Goal: Book appointment/travel/reservation

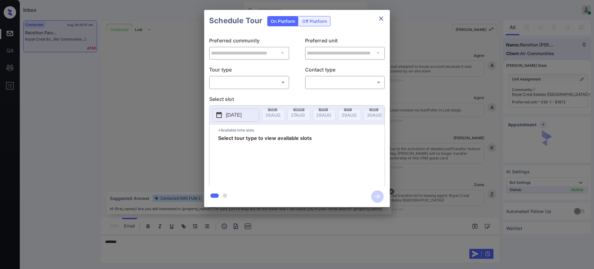
scroll to position [752, 0]
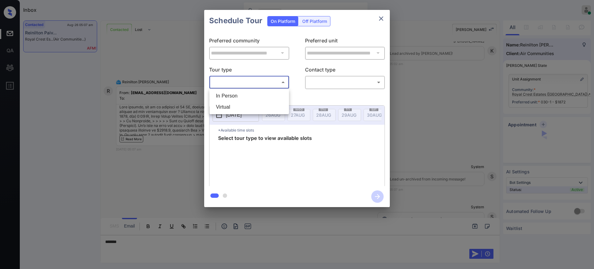
click at [250, 83] on body "Inbox Ajay Kumar Online Set yourself offline Set yourself on break Profile Swit…" at bounding box center [297, 134] width 594 height 269
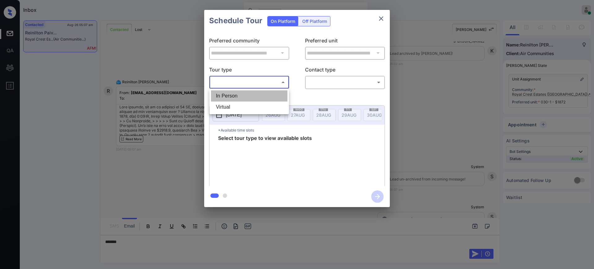
drag, startPoint x: 248, startPoint y: 95, endPoint x: 300, endPoint y: 92, distance: 52.0
click at [247, 96] on li "In Person" at bounding box center [249, 95] width 76 height 11
type input "********"
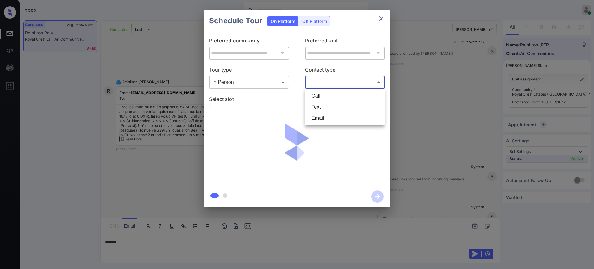
drag, startPoint x: 344, startPoint y: 85, endPoint x: 337, endPoint y: 88, distance: 8.3
click at [343, 84] on body "Inbox Ajay Kumar Online Set yourself offline Set yourself on break Profile Swit…" at bounding box center [297, 134] width 594 height 269
click at [326, 105] on li "Text" at bounding box center [345, 106] width 76 height 11
type input "****"
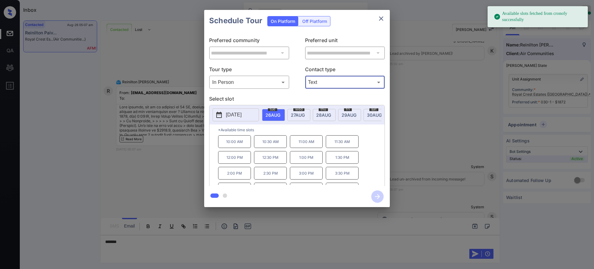
click at [296, 111] on div "wed 27 AUG" at bounding box center [298, 115] width 23 height 12
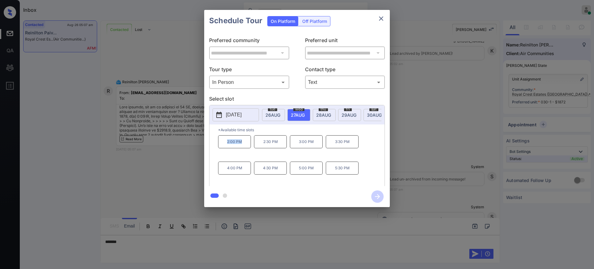
drag, startPoint x: 225, startPoint y: 145, endPoint x: 243, endPoint y: 145, distance: 18.9
click at [242, 145] on p "2:00 PM" at bounding box center [234, 141] width 33 height 13
copy p "2:00 PM"
click at [380, 18] on icon "close" at bounding box center [380, 18] width 7 height 7
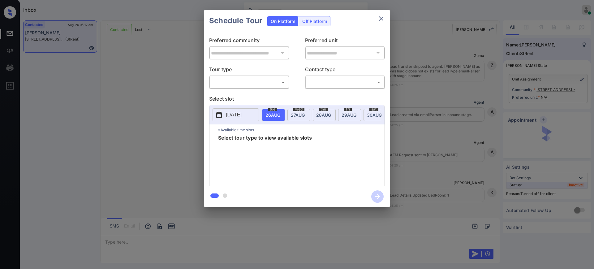
scroll to position [640, 0]
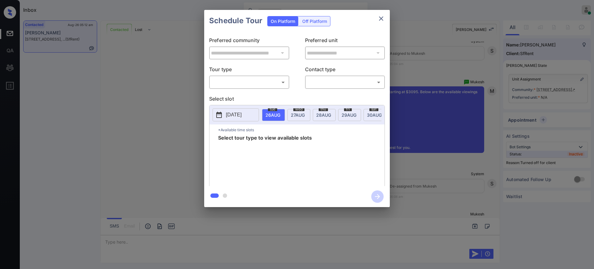
click at [314, 22] on div "Off Platform" at bounding box center [314, 21] width 31 height 10
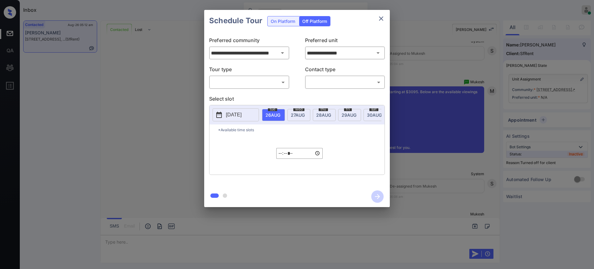
click at [320, 52] on input "**********" at bounding box center [344, 53] width 79 height 12
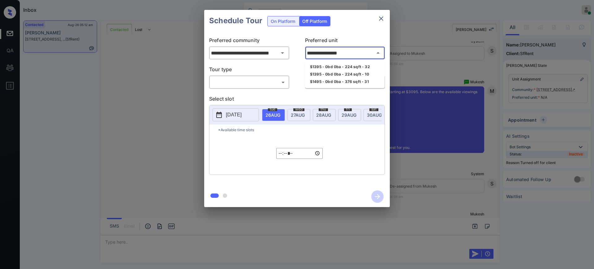
click at [320, 74] on li "$1395 - 0bd 0ba - 224 sqft - 10" at bounding box center [344, 74] width 79 height 7
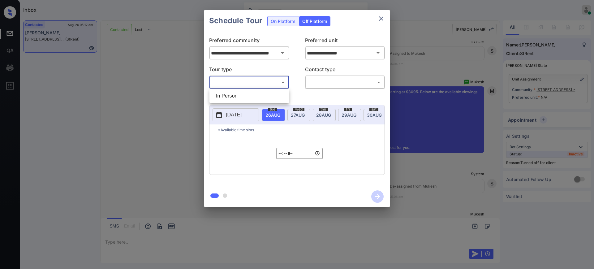
click at [263, 82] on body "Inbox Ajay Kumar Online Set yourself offline Set yourself on break Profile Swit…" at bounding box center [297, 134] width 594 height 269
drag, startPoint x: 257, startPoint y: 93, endPoint x: 267, endPoint y: 94, distance: 9.9
click at [257, 94] on li "In Person" at bounding box center [249, 95] width 76 height 11
type input "********"
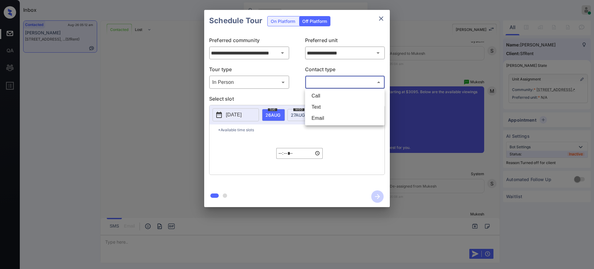
click at [316, 82] on body "Inbox Ajay Kumar Online Set yourself offline Set yourself on break Profile Swit…" at bounding box center [297, 134] width 594 height 269
click at [317, 104] on li "Text" at bounding box center [345, 106] width 76 height 11
type input "****"
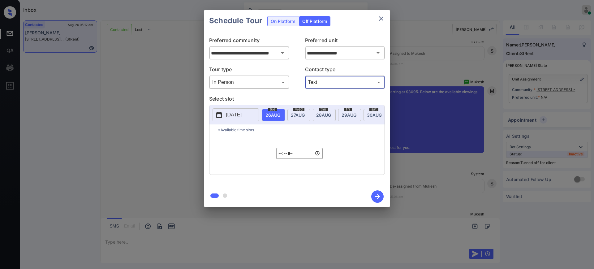
click at [299, 114] on span "27 AUG" at bounding box center [298, 114] width 14 height 5
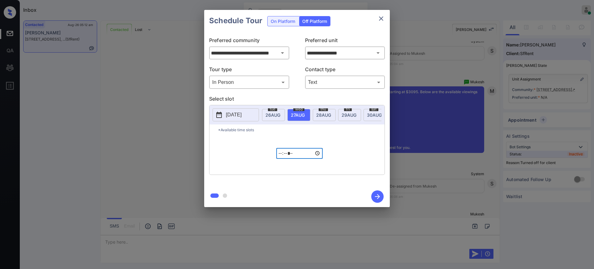
click at [282, 158] on input "*****" at bounding box center [299, 153] width 46 height 11
type input "*****"
click at [375, 196] on icon "button" at bounding box center [377, 196] width 12 height 12
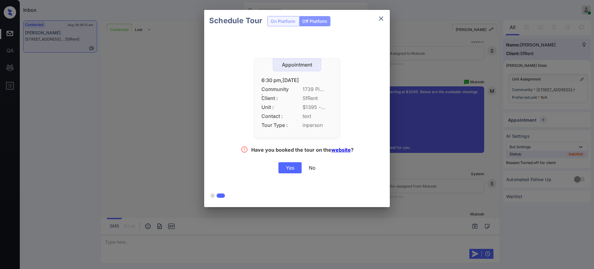
click at [285, 169] on div "Yes" at bounding box center [289, 167] width 23 height 11
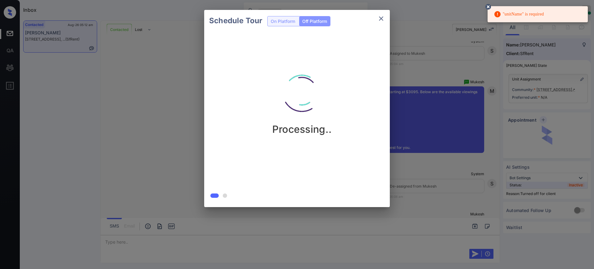
click at [412, 173] on div "Schedule Tour On Platform Off Platform Processing.." at bounding box center [297, 108] width 594 height 217
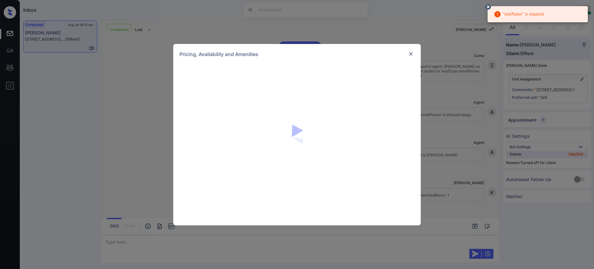
scroll to position [678, 0]
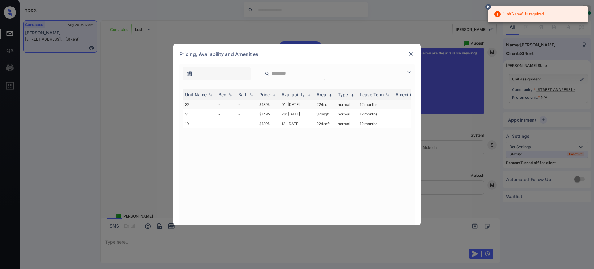
click at [291, 105] on td "01' May 17" at bounding box center [296, 105] width 35 height 10
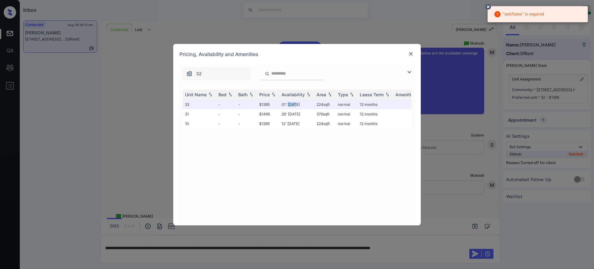
click at [411, 54] on img at bounding box center [411, 54] width 6 height 6
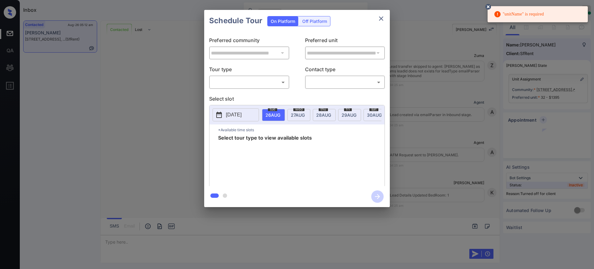
scroll to position [678, 0]
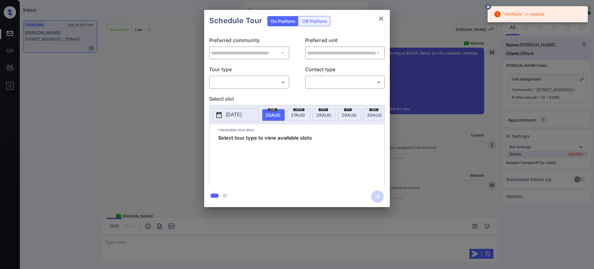
click at [312, 22] on div "Off Platform" at bounding box center [314, 21] width 31 height 10
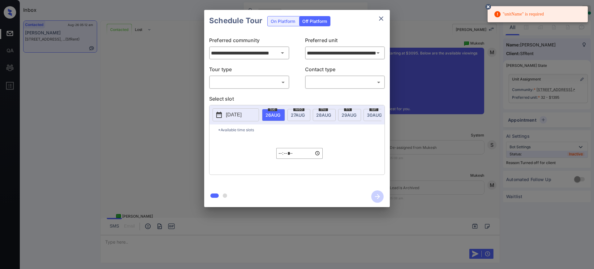
drag, startPoint x: 257, startPoint y: 76, endPoint x: 255, endPoint y: 84, distance: 7.4
click at [256, 77] on div "​ ​" at bounding box center [249, 81] width 80 height 13
click at [255, 84] on body ""unitName" is required Inbox [PERSON_NAME] Online Set yourself offline Set your…" at bounding box center [297, 134] width 594 height 269
drag, startPoint x: 251, startPoint y: 95, endPoint x: 269, endPoint y: 94, distance: 17.6
click at [251, 95] on li "In Person" at bounding box center [249, 95] width 76 height 11
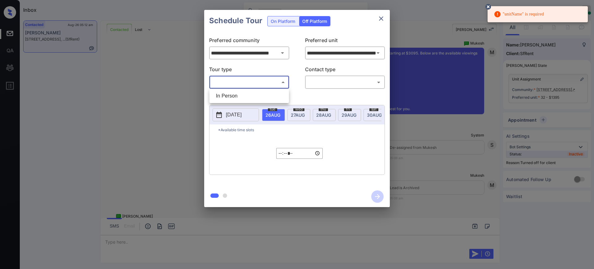
type input "********"
click at [306, 85] on body ""unitName" is required Inbox Ajay Kumar Online Set yourself offline Set yoursel…" at bounding box center [297, 134] width 594 height 269
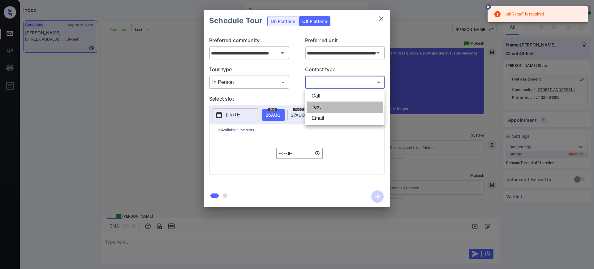
click at [319, 106] on li "Text" at bounding box center [345, 106] width 76 height 11
type input "****"
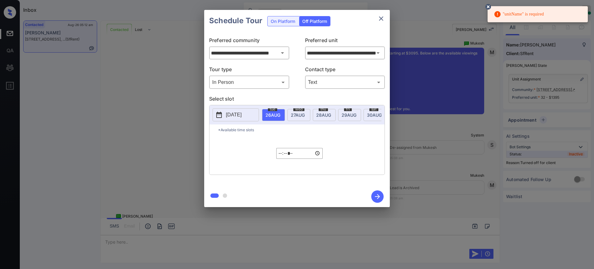
click at [293, 116] on span "27 AUG" at bounding box center [298, 114] width 14 height 5
click at [281, 158] on input "*****" at bounding box center [299, 153] width 46 height 11
type input "*****"
click at [376, 197] on icon "button" at bounding box center [377, 196] width 12 height 12
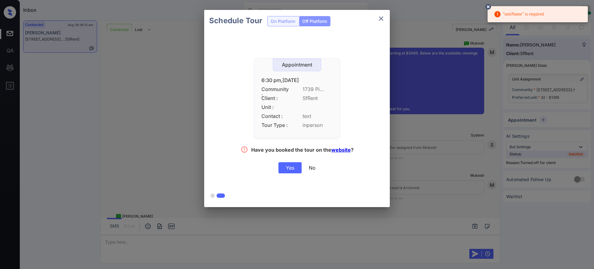
click at [290, 167] on div "Yes" at bounding box center [289, 167] width 23 height 11
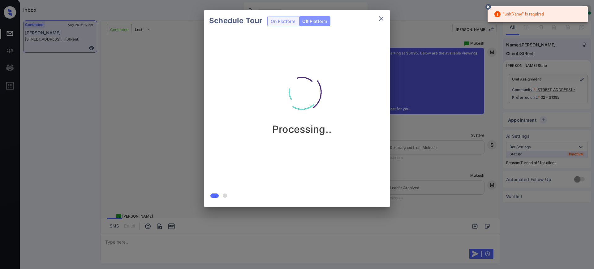
click at [435, 161] on div "Schedule Tour On Platform Off Platform Processing.." at bounding box center [297, 108] width 594 height 217
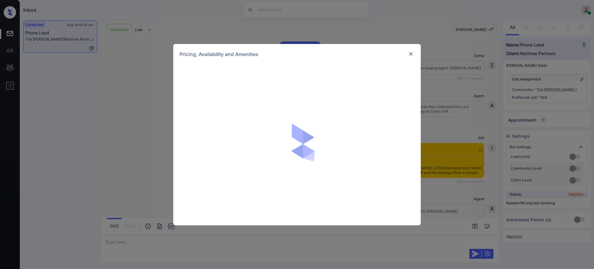
scroll to position [1218, 0]
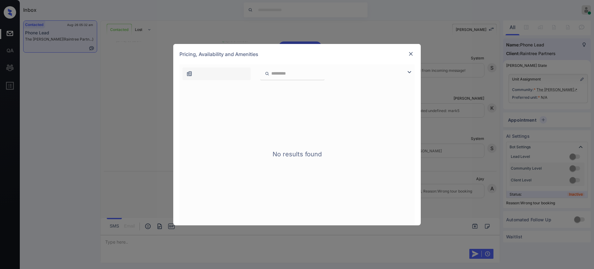
click at [412, 53] on img at bounding box center [411, 54] width 6 height 6
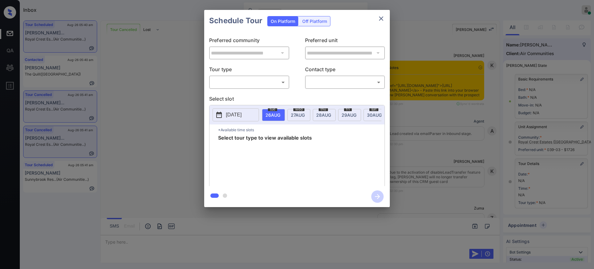
click at [263, 81] on body "Inbox Ajay Kumar Online Set yourself offline Set yourself on break Profile Swit…" at bounding box center [297, 134] width 594 height 269
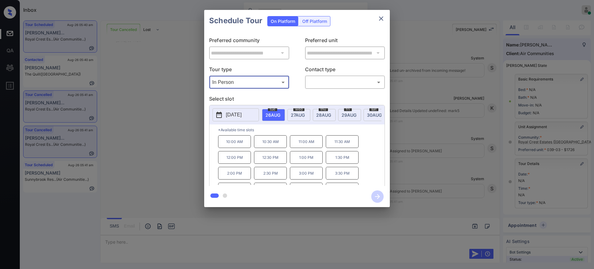
type input "********"
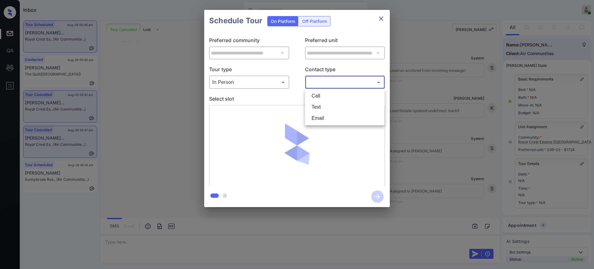
click at [325, 79] on body "Inbox Ajay Kumar Online Set yourself offline Set yourself on break Profile Swit…" at bounding box center [297, 134] width 594 height 269
click at [316, 107] on li "Text" at bounding box center [345, 106] width 76 height 11
type input "****"
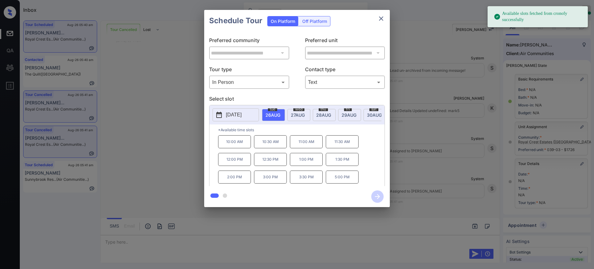
click at [240, 114] on p "2025-08-26" at bounding box center [234, 114] width 16 height 7
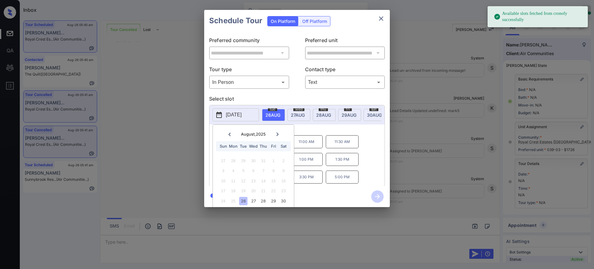
scroll to position [19, 0]
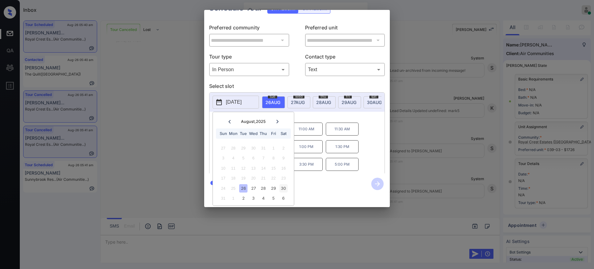
click at [282, 184] on div "30" at bounding box center [283, 188] width 8 height 8
click at [311, 117] on div "2025-08-30 August , 2025 Sun Mon Tue Wed Thu Fri Sat 27 28 29 30 31 1 2 3 4 5 6…" at bounding box center [297, 133] width 176 height 83
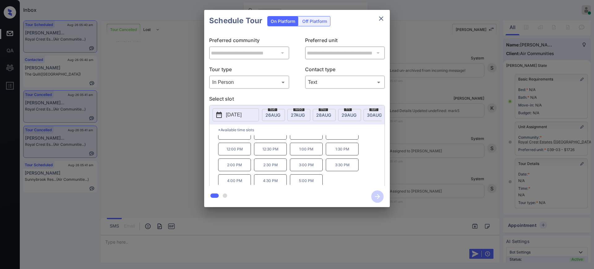
scroll to position [11, 0]
click at [144, 238] on div at bounding box center [297, 134] width 594 height 269
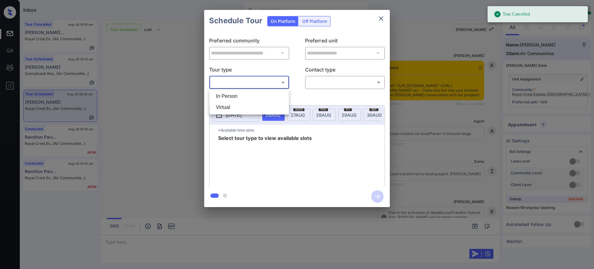
click at [255, 79] on body "Tour Cancelled Inbox [PERSON_NAME] Online Set yourself offline Set yourself on …" at bounding box center [297, 134] width 594 height 269
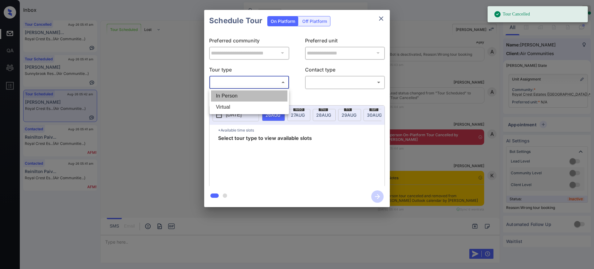
click at [248, 91] on li "In Person" at bounding box center [249, 95] width 76 height 11
type input "********"
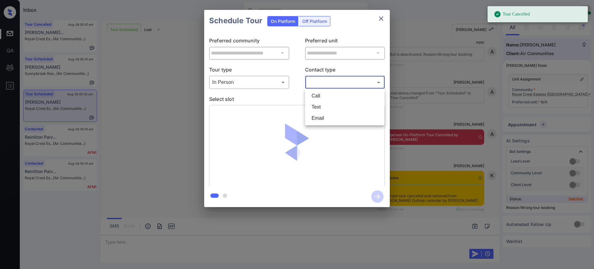
drag, startPoint x: 320, startPoint y: 78, endPoint x: 321, endPoint y: 81, distance: 3.5
click at [320, 78] on body "Tour Cancelled Inbox Ajay Kumar Online Set yourself offline Set yourself on bre…" at bounding box center [297, 134] width 594 height 269
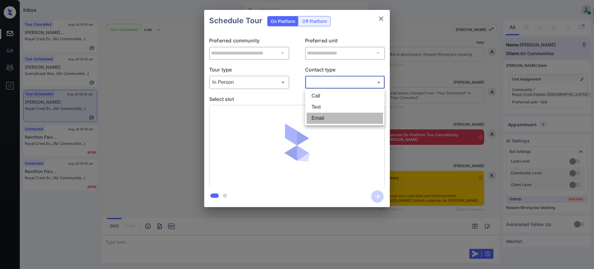
click at [319, 113] on li "Email" at bounding box center [345, 118] width 76 height 11
type input "*****"
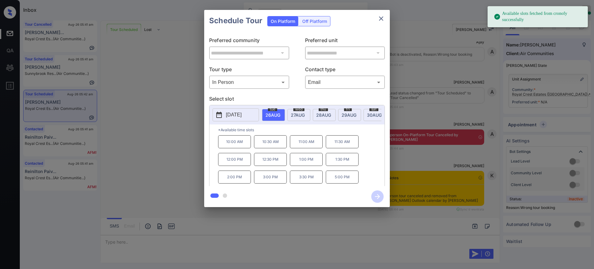
click at [232, 112] on p "[DATE]" at bounding box center [234, 114] width 16 height 7
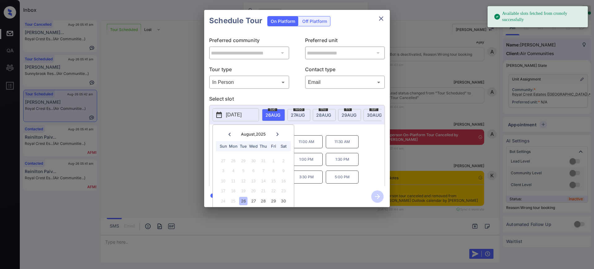
scroll to position [19, 0]
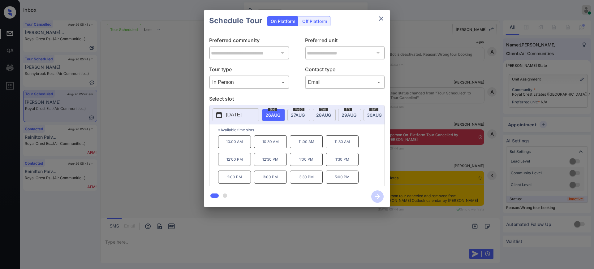
click at [439, 164] on div "**********" at bounding box center [297, 108] width 594 height 217
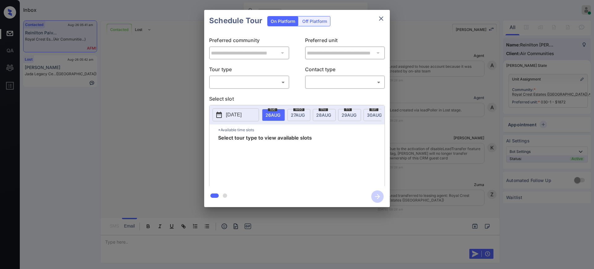
scroll to position [1164, 0]
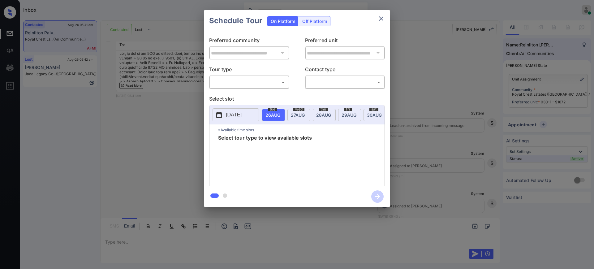
drag, startPoint x: 252, startPoint y: 75, endPoint x: 251, endPoint y: 79, distance: 5.2
click at [251, 78] on div "Tour type ​ ​" at bounding box center [249, 77] width 80 height 23
click at [248, 84] on body "Inbox Ajay Kumar Online Set yourself offline Set yourself on break Profile Swit…" at bounding box center [297, 134] width 594 height 269
click at [238, 93] on li "In Person" at bounding box center [249, 95] width 76 height 11
type input "********"
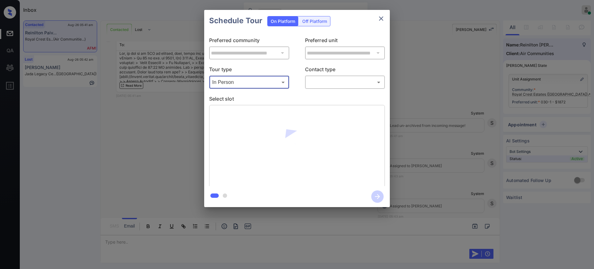
click at [321, 82] on body "Inbox Ajay Kumar Online Set yourself offline Set yourself on break Profile Swit…" at bounding box center [297, 134] width 594 height 269
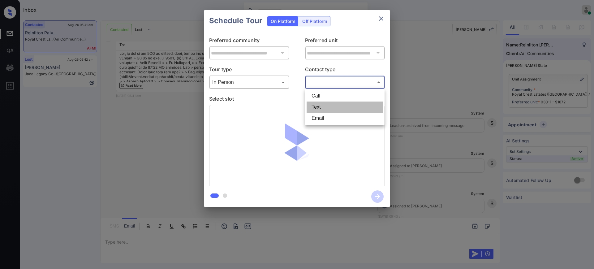
click at [315, 107] on li "Text" at bounding box center [345, 106] width 76 height 11
type input "****"
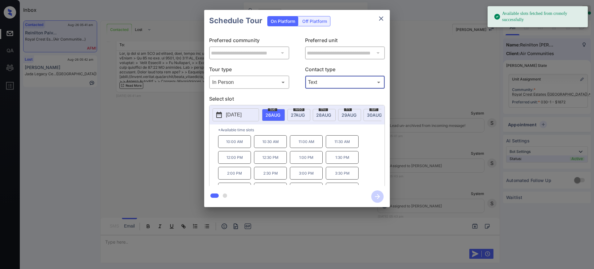
click at [290, 115] on div "wed 27 AUG" at bounding box center [298, 115] width 23 height 12
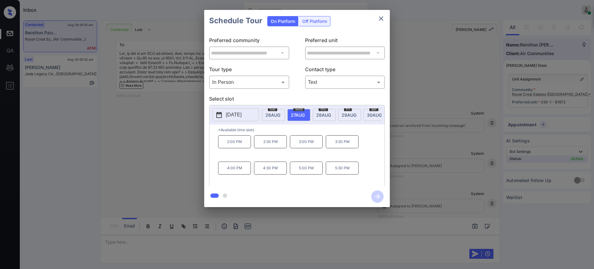
drag, startPoint x: 240, startPoint y: 147, endPoint x: 248, endPoint y: 153, distance: 9.7
click at [240, 147] on p "2:00 PM" at bounding box center [234, 141] width 33 height 13
click at [377, 193] on icon "button" at bounding box center [377, 196] width 12 height 12
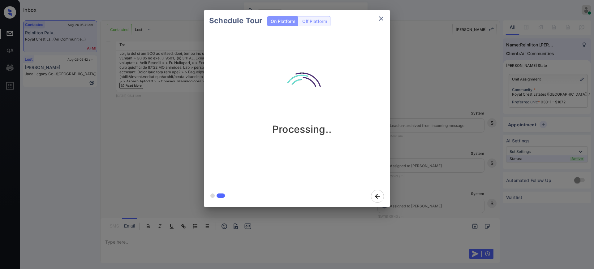
click at [418, 152] on div "Schedule Tour On Platform Off Platform Processing.." at bounding box center [297, 108] width 594 height 217
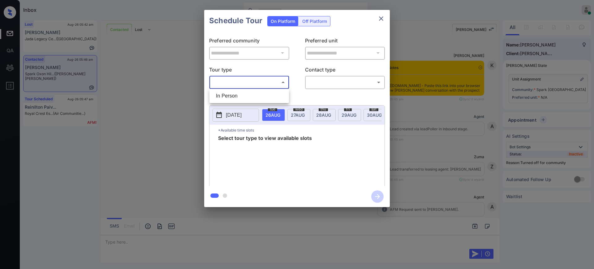
click at [270, 85] on body "Inbox Ajay Kumar Online Set yourself offline Set yourself on break Profile Swit…" at bounding box center [297, 134] width 594 height 269
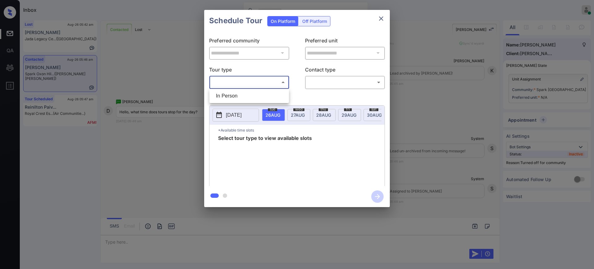
click at [262, 95] on li "In Person" at bounding box center [249, 95] width 76 height 11
type input "********"
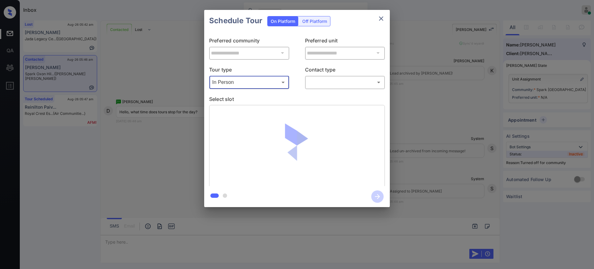
click at [320, 83] on body "Inbox Ajay Kumar Online Set yourself offline Set yourself on break Profile Swit…" at bounding box center [297, 134] width 594 height 269
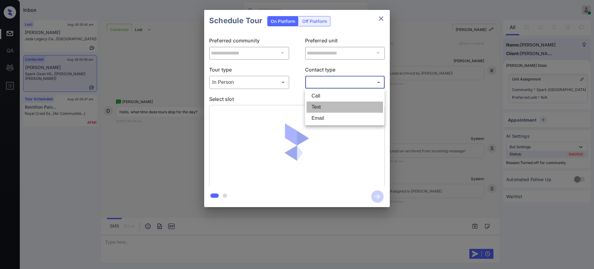
click at [327, 103] on li "Text" at bounding box center [345, 106] width 76 height 11
type input "****"
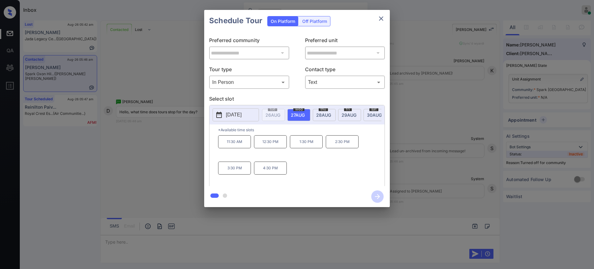
click at [295, 114] on span "27 AUG" at bounding box center [298, 114] width 14 height 5
click at [125, 243] on div at bounding box center [297, 134] width 594 height 269
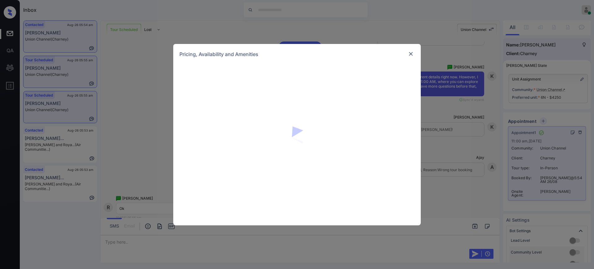
scroll to position [26, 0]
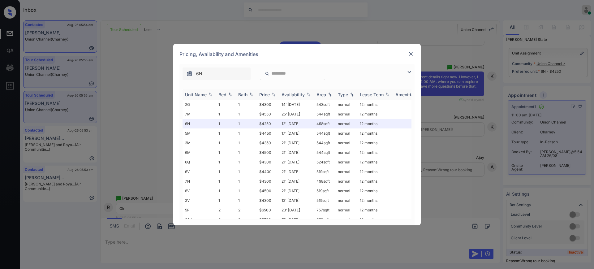
click at [223, 94] on div "Bed" at bounding box center [222, 94] width 8 height 5
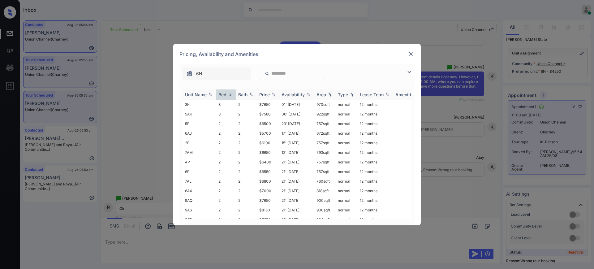
click at [223, 94] on div "Bed" at bounding box center [222, 94] width 8 height 5
drag, startPoint x: 258, startPoint y: 123, endPoint x: 272, endPoint y: 125, distance: 14.6
click at [272, 124] on td "$4250" at bounding box center [268, 124] width 22 height 10
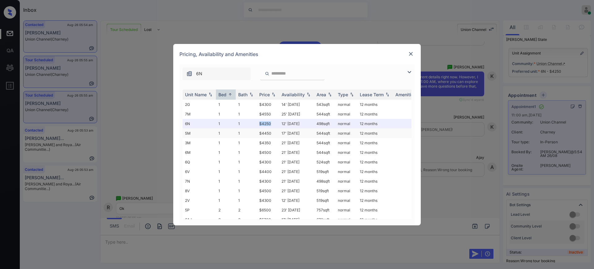
copy td "$4250"
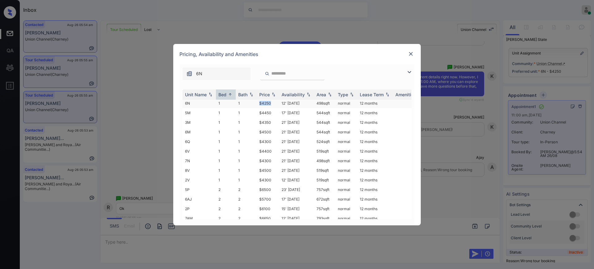
scroll to position [0, 0]
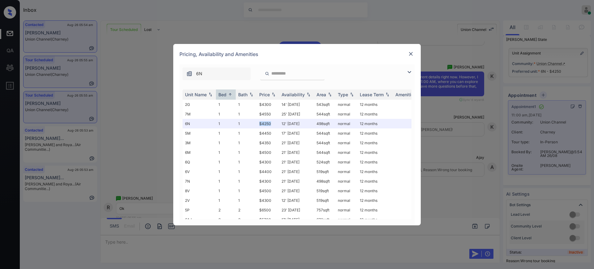
copy td "$4250"
click at [410, 56] on img at bounding box center [411, 54] width 6 height 6
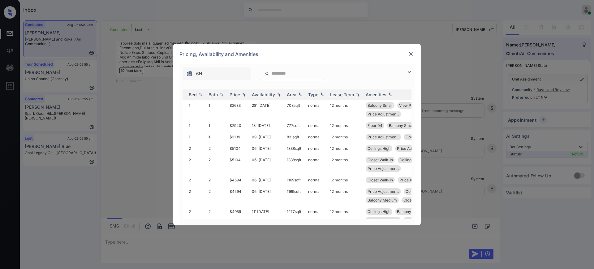
scroll to position [0, 19]
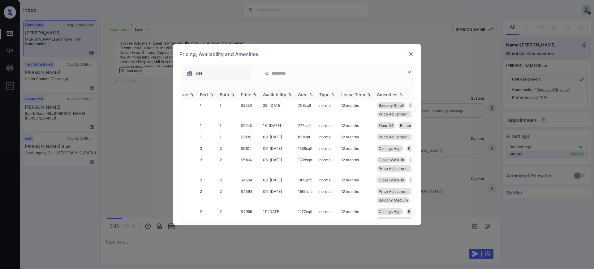
click at [204, 95] on div "Bed" at bounding box center [204, 94] width 8 height 5
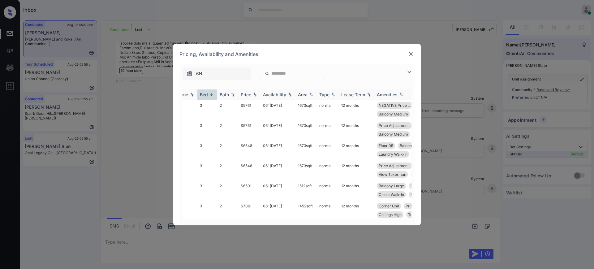
click at [206, 92] on div "Bed" at bounding box center [204, 94] width 8 height 5
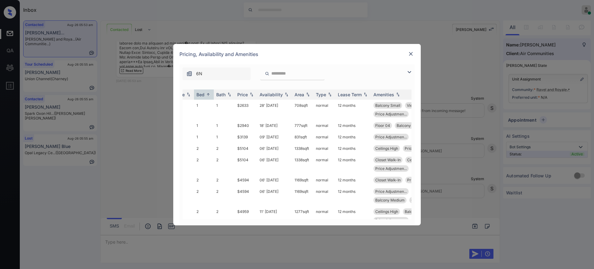
scroll to position [0, 0]
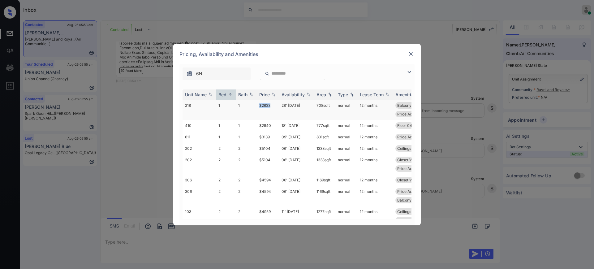
drag, startPoint x: 257, startPoint y: 105, endPoint x: 285, endPoint y: 112, distance: 28.8
click at [275, 105] on td "$2633" at bounding box center [268, 110] width 22 height 20
copy td "$2633"
click at [411, 53] on img at bounding box center [411, 54] width 6 height 6
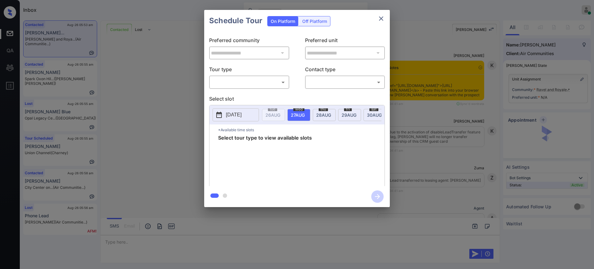
scroll to position [425, 0]
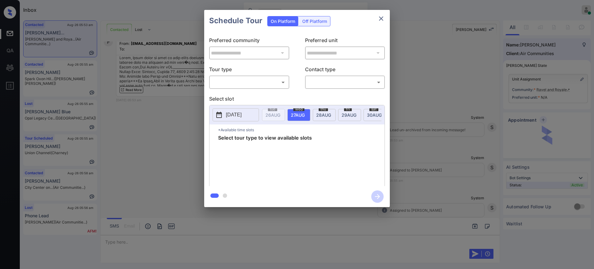
click at [505, 106] on div "**********" at bounding box center [297, 108] width 594 height 217
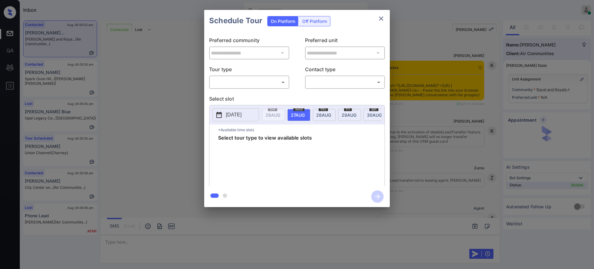
scroll to position [425, 0]
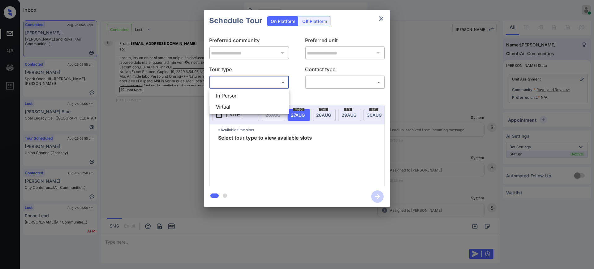
click at [249, 77] on body "Inbox Ajay Kumar Online Set yourself offline Set yourself on break Profile Swit…" at bounding box center [297, 134] width 594 height 269
drag, startPoint x: 243, startPoint y: 94, endPoint x: 308, endPoint y: 93, distance: 64.7
click at [243, 94] on li "In Person" at bounding box center [249, 95] width 76 height 11
type input "********"
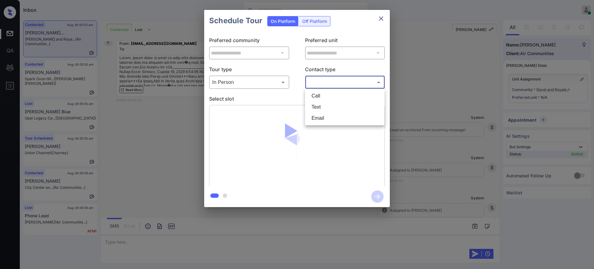
drag, startPoint x: 331, startPoint y: 85, endPoint x: 325, endPoint y: 89, distance: 7.1
click at [331, 84] on body "Inbox Ajay Kumar Online Set yourself offline Set yourself on break Profile Swit…" at bounding box center [297, 134] width 594 height 269
click at [319, 103] on li "Text" at bounding box center [345, 106] width 76 height 11
type input "****"
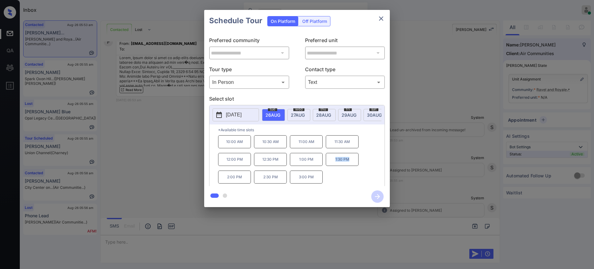
drag, startPoint x: 332, startPoint y: 162, endPoint x: 371, endPoint y: 146, distance: 43.1
click at [355, 164] on p "1:30 PM" at bounding box center [342, 159] width 33 height 13
copy p "1:30 PM"
click at [380, 17] on icon "close" at bounding box center [381, 18] width 4 height 4
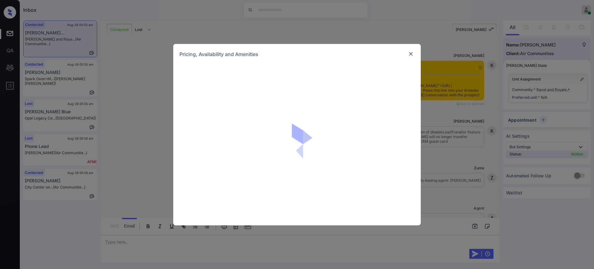
scroll to position [330, 0]
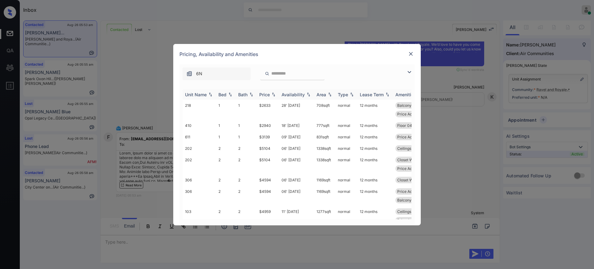
click at [221, 96] on div "Bed" at bounding box center [222, 94] width 8 height 5
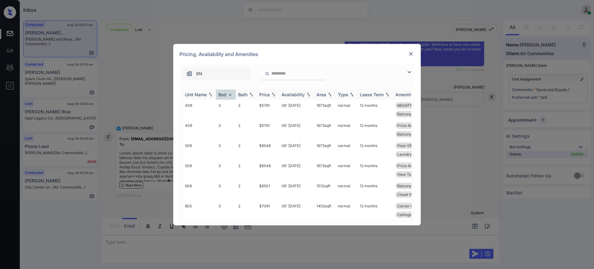
click at [221, 97] on th "Bed" at bounding box center [226, 94] width 20 height 10
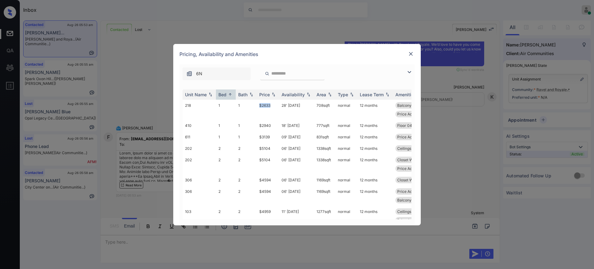
drag, startPoint x: 258, startPoint y: 103, endPoint x: 420, endPoint y: 49, distance: 171.1
click at [276, 105] on td "$2633" at bounding box center [268, 110] width 22 height 20
copy td "$2633"
click at [409, 55] on img at bounding box center [411, 54] width 6 height 6
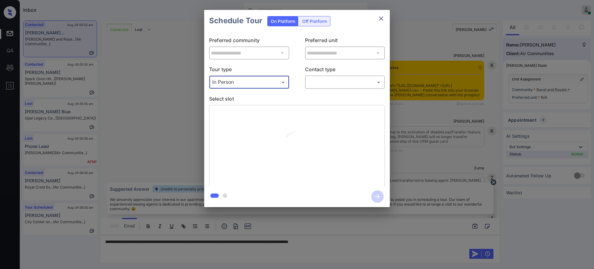
scroll to position [330, 0]
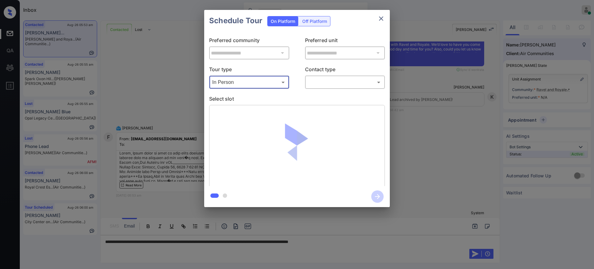
click at [334, 82] on body "Inbox [PERSON_NAME] Online Set yourself offline Set yourself on break Profile S…" at bounding box center [297, 134] width 594 height 269
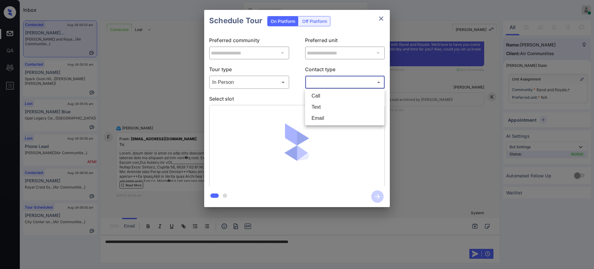
drag, startPoint x: 323, startPoint y: 105, endPoint x: 323, endPoint y: 109, distance: 3.4
click at [323, 107] on li "Text" at bounding box center [345, 106] width 76 height 11
type input "****"
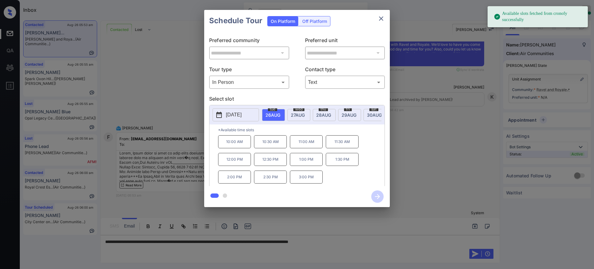
click at [273, 115] on span "[DATE]" at bounding box center [272, 114] width 15 height 5
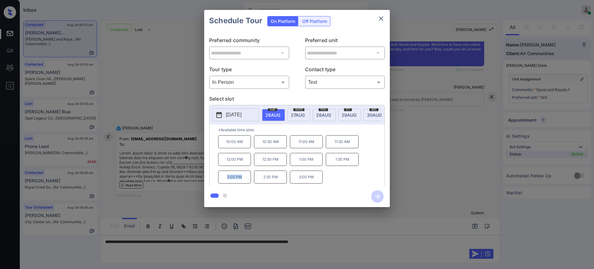
drag, startPoint x: 221, startPoint y: 181, endPoint x: 249, endPoint y: 181, distance: 28.1
click at [249, 181] on p "2:00 PM" at bounding box center [234, 176] width 33 height 13
copy p "2:00 PM"
click at [380, 20] on icon "close" at bounding box center [380, 18] width 7 height 7
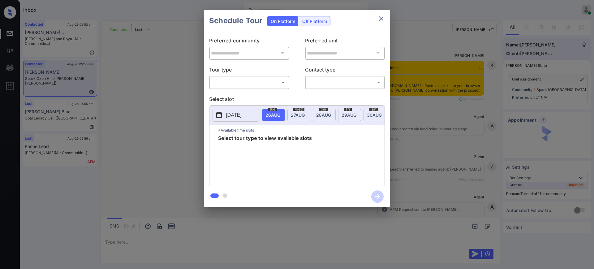
click at [234, 84] on body "Inbox [PERSON_NAME] Online Set yourself offline Set yourself on break Profile S…" at bounding box center [297, 134] width 594 height 269
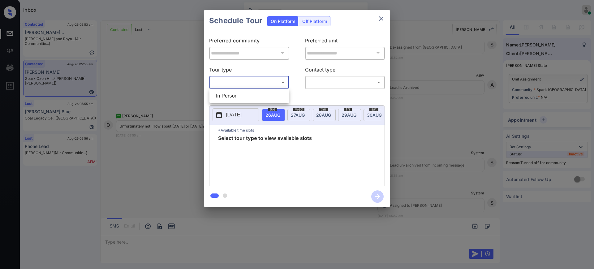
drag, startPoint x: 234, startPoint y: 99, endPoint x: 315, endPoint y: 89, distance: 81.6
click at [234, 99] on li "In Person" at bounding box center [249, 95] width 76 height 11
type input "********"
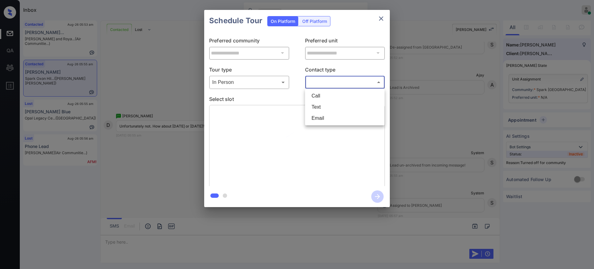
drag, startPoint x: 334, startPoint y: 82, endPoint x: 329, endPoint y: 97, distance: 15.6
click at [333, 82] on body "Inbox [PERSON_NAME] Online Set yourself offline Set yourself on break Profile S…" at bounding box center [297, 134] width 594 height 269
drag, startPoint x: 322, startPoint y: 108, endPoint x: 320, endPoint y: 114, distance: 6.3
click at [322, 109] on li "Text" at bounding box center [345, 106] width 76 height 11
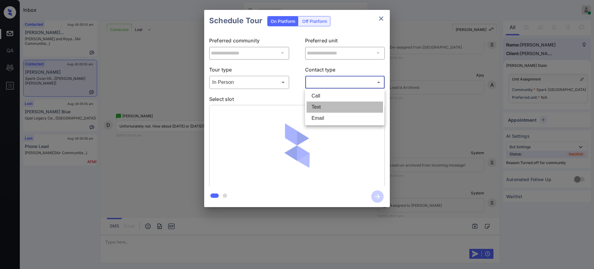
type input "****"
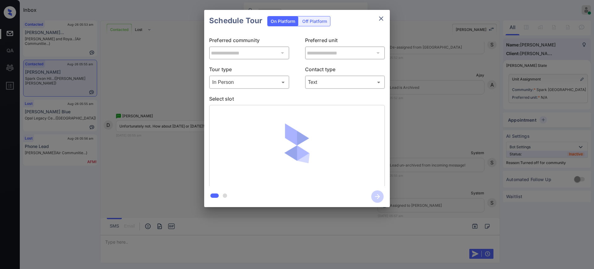
click at [293, 98] on p "Select slot" at bounding box center [297, 100] width 176 height 10
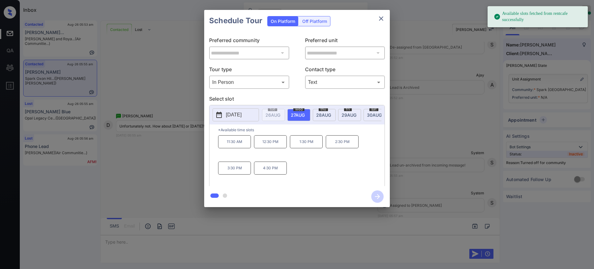
click at [296, 114] on span "27 AUG" at bounding box center [298, 114] width 14 height 5
click at [326, 115] on span "28 AUG" at bounding box center [323, 114] width 15 height 5
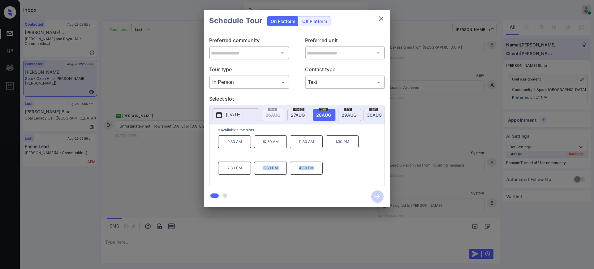
drag, startPoint x: 259, startPoint y: 172, endPoint x: 323, endPoint y: 175, distance: 64.1
click at [318, 177] on div "9:30 AM 10:30 AM 11:30 AM 1:30 PM 2:30 PM 3:30 PM 4:30 PM" at bounding box center [301, 159] width 166 height 49
copy div "3:30 PM 4:30 PM"
click at [380, 21] on icon "close" at bounding box center [380, 18] width 7 height 7
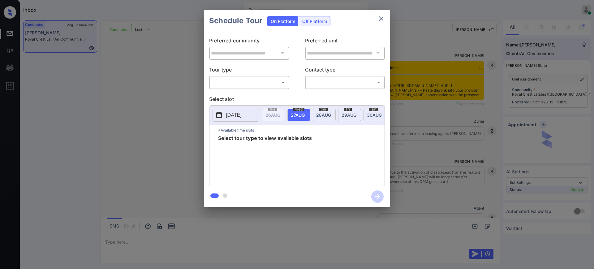
click at [255, 82] on body "Inbox Ajay Kumar Online Set yourself offline Set yourself on break Profile Swit…" at bounding box center [297, 134] width 594 height 269
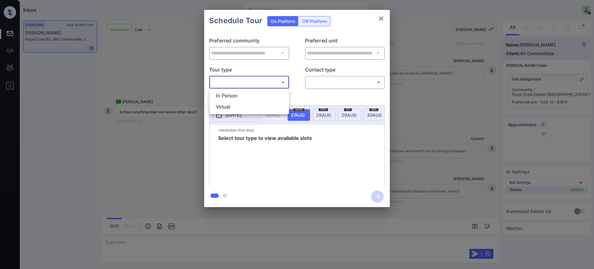
click at [247, 92] on li "In Person" at bounding box center [249, 95] width 76 height 11
type input "********"
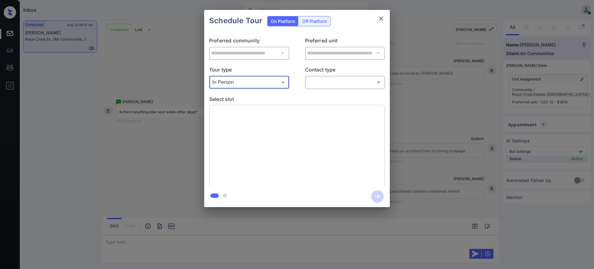
click at [329, 77] on body "Inbox Ajay Kumar Online Set yourself offline Set yourself on break Profile Swit…" at bounding box center [297, 134] width 594 height 269
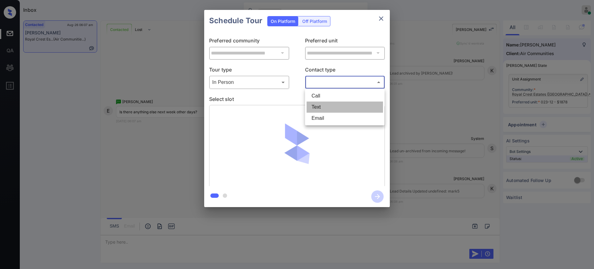
click at [321, 102] on li "Text" at bounding box center [345, 106] width 76 height 11
type input "****"
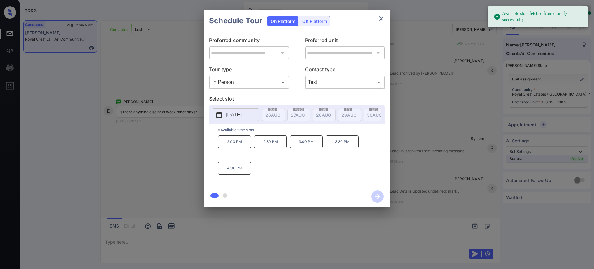
click at [235, 113] on p "2025-09-04" at bounding box center [234, 114] width 16 height 7
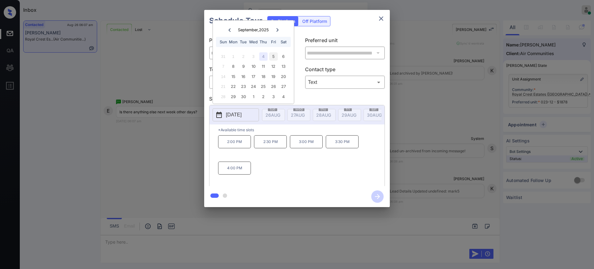
click at [274, 56] on div "5" at bounding box center [273, 56] width 8 height 8
click at [437, 159] on div "**********" at bounding box center [297, 108] width 594 height 217
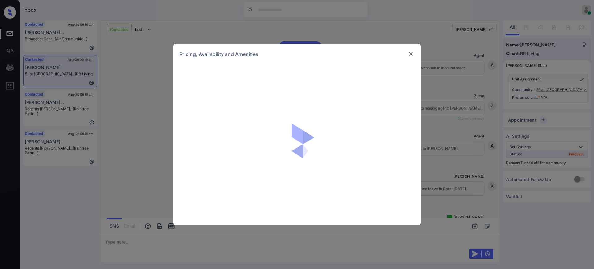
scroll to position [297, 0]
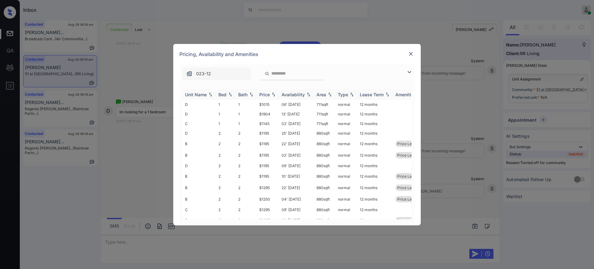
click at [224, 97] on div "Bed" at bounding box center [222, 94] width 8 height 5
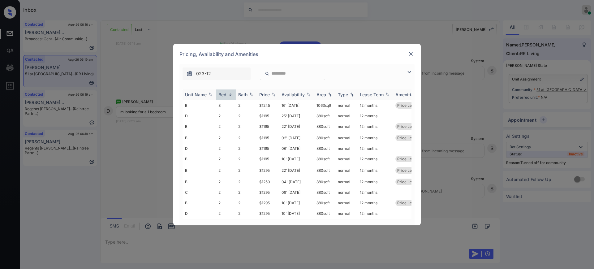
click at [225, 89] on th "Bed" at bounding box center [226, 94] width 20 height 10
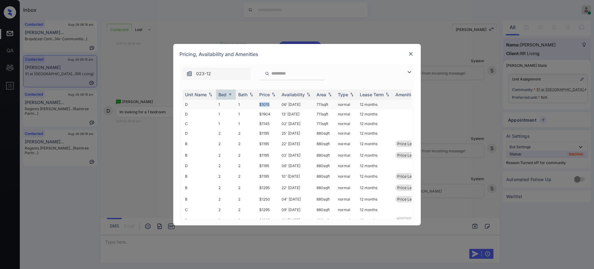
drag, startPoint x: 257, startPoint y: 104, endPoint x: 277, endPoint y: 106, distance: 19.9
click at [272, 103] on td "$1015" at bounding box center [268, 105] width 22 height 10
copy td "$1015"
click at [411, 55] on img at bounding box center [411, 54] width 6 height 6
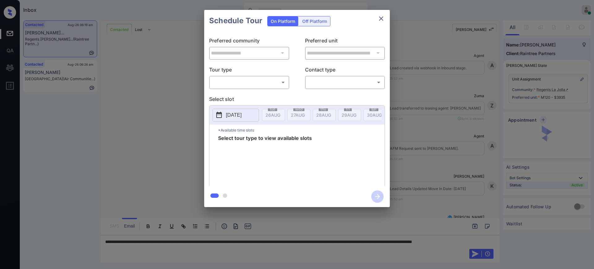
scroll to position [317, 0]
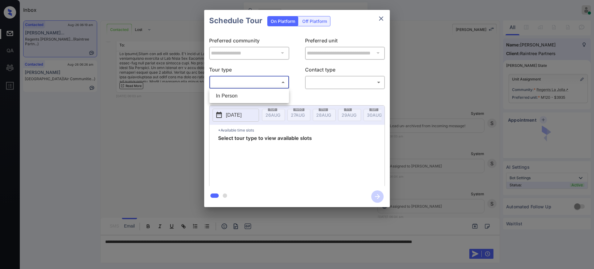
click at [264, 83] on body "Inbox [PERSON_NAME] Online Set yourself offline Set yourself on break Profile S…" at bounding box center [297, 134] width 594 height 269
drag, startPoint x: 255, startPoint y: 95, endPoint x: 295, endPoint y: 82, distance: 42.3
click at [255, 97] on li "In Person" at bounding box center [249, 95] width 76 height 11
type input "********"
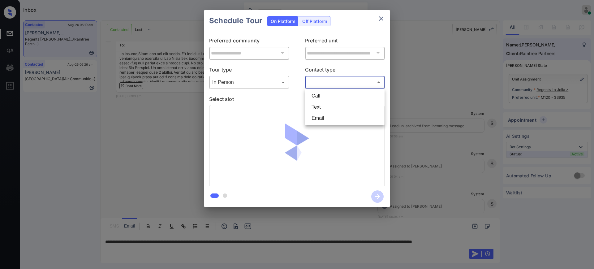
click at [315, 79] on body "Inbox [PERSON_NAME] Online Set yourself offline Set yourself on break Profile S…" at bounding box center [297, 134] width 594 height 269
click at [316, 107] on li "Text" at bounding box center [345, 106] width 76 height 11
type input "****"
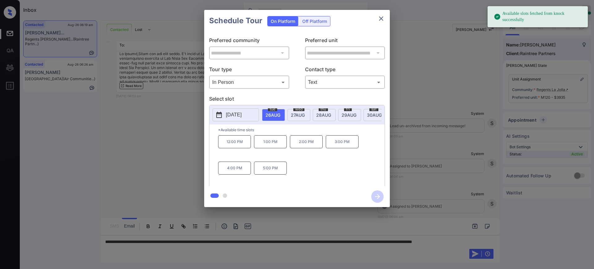
click at [242, 117] on p "[DATE]" at bounding box center [234, 114] width 16 height 7
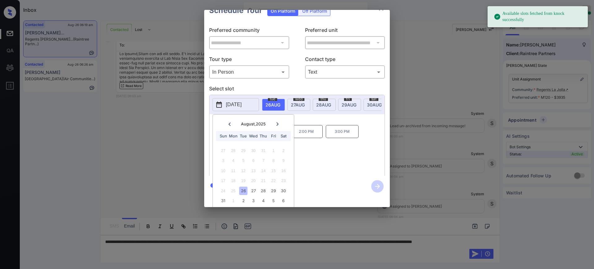
scroll to position [19, 0]
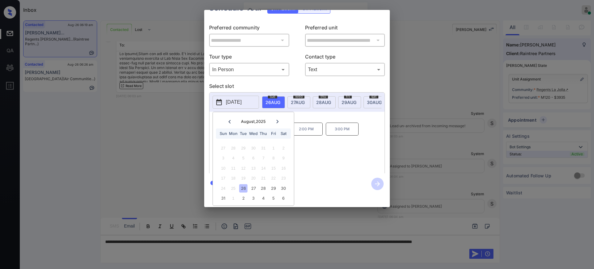
click at [279, 120] on icon at bounding box center [278, 122] width 4 height 4
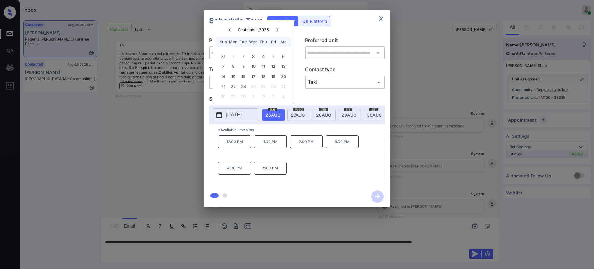
scroll to position [0, 0]
click at [281, 56] on div "6" at bounding box center [283, 56] width 8 height 8
click at [176, 124] on div "**********" at bounding box center [297, 108] width 594 height 217
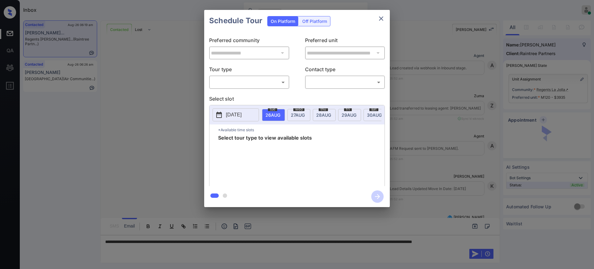
scroll to position [317, 0]
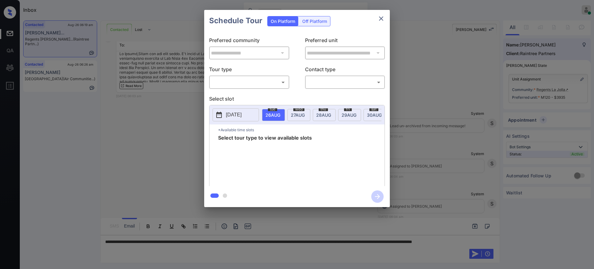
click at [255, 79] on body "Inbox [PERSON_NAME] Online Set yourself offline Set yourself on break Profile S…" at bounding box center [297, 134] width 594 height 269
click at [249, 91] on li "In Person" at bounding box center [249, 95] width 76 height 11
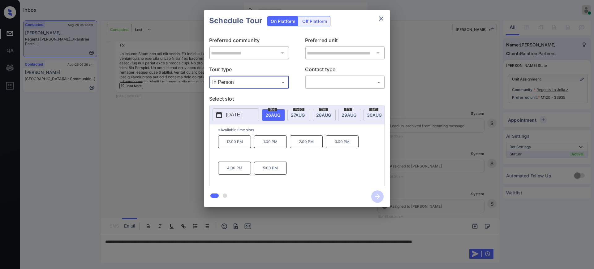
type input "********"
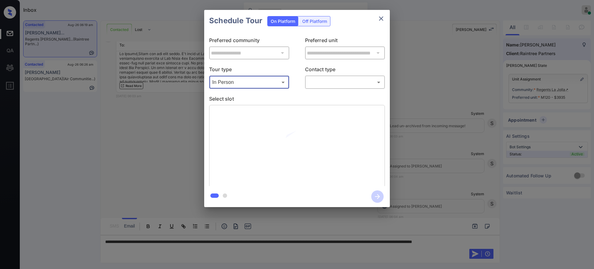
click at [284, 98] on p "Select slot" at bounding box center [297, 100] width 176 height 10
click at [272, 99] on p "Select slot" at bounding box center [297, 100] width 176 height 10
click at [277, 98] on p "Select slot" at bounding box center [297, 100] width 176 height 10
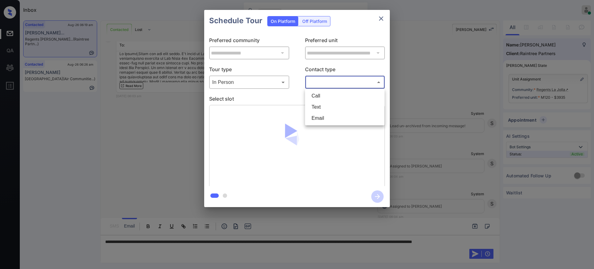
click at [326, 84] on body "Inbox Ajay Kumar Online Set yourself offline Set yourself on break Profile Swit…" at bounding box center [297, 134] width 594 height 269
click at [315, 108] on li "Text" at bounding box center [345, 106] width 76 height 11
type input "****"
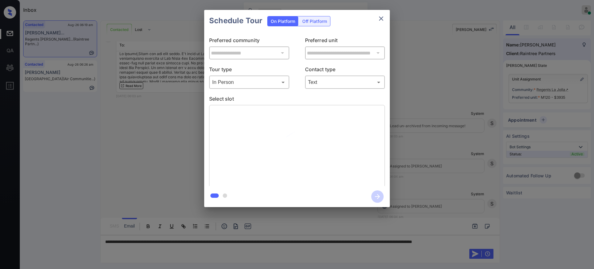
click at [275, 98] on p "Select slot" at bounding box center [297, 100] width 176 height 10
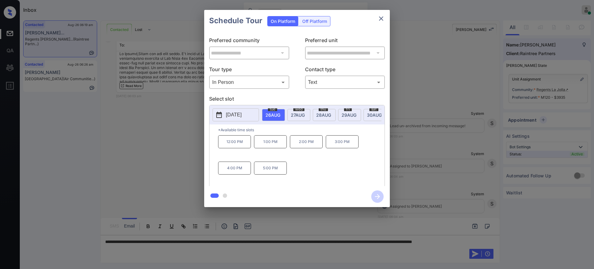
click at [290, 98] on p "Select slot" at bounding box center [297, 100] width 176 height 10
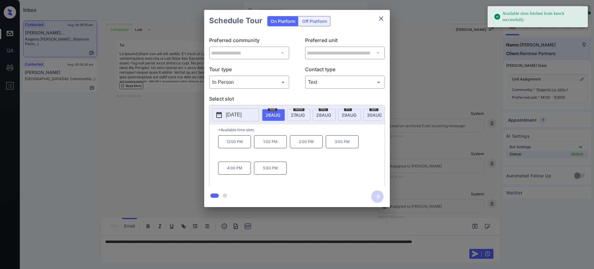
click at [240, 119] on button "[DATE]" at bounding box center [235, 114] width 46 height 13
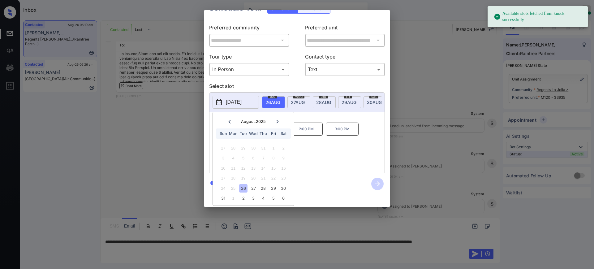
click at [277, 120] on icon at bounding box center [278, 122] width 4 height 4
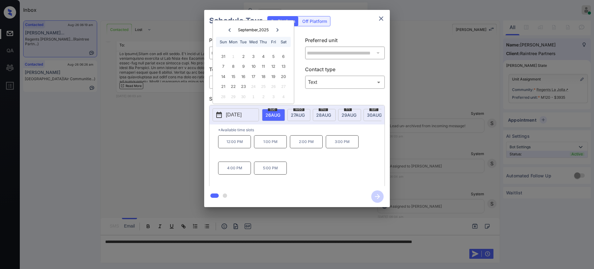
scroll to position [0, 0]
click at [262, 57] on div "4" at bounding box center [263, 56] width 8 height 8
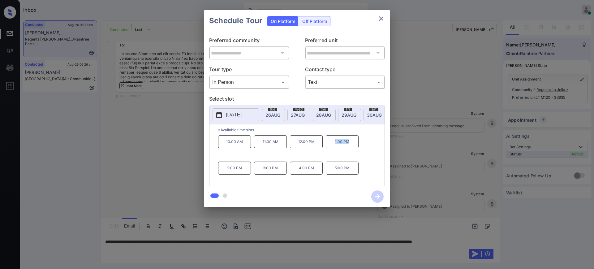
drag, startPoint x: 330, startPoint y: 144, endPoint x: 366, endPoint y: 144, distance: 35.6
click at [371, 145] on div "10:00 AM 11:00 AM 12:00 PM 1:00 PM 2:00 PM 3:00 PM 4:00 PM 5:00 PM" at bounding box center [301, 159] width 166 height 49
copy p "1:00 PM"
click at [237, 116] on p "2025-09-04" at bounding box center [234, 114] width 16 height 7
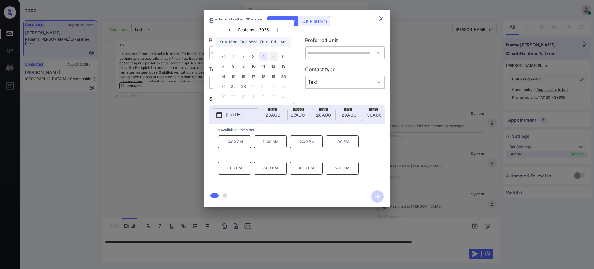
click at [275, 57] on div "5" at bounding box center [273, 56] width 8 height 8
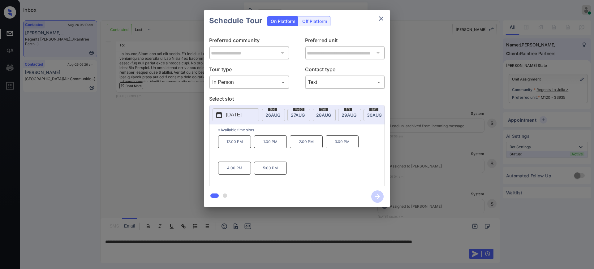
click at [437, 151] on div "**********" at bounding box center [297, 108] width 594 height 217
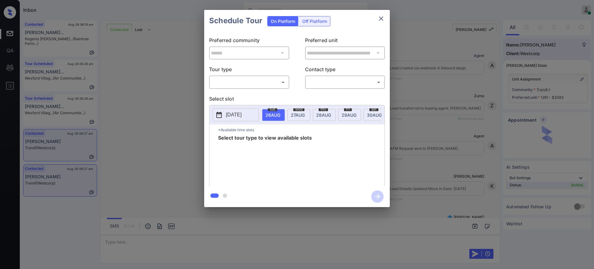
scroll to position [696, 0]
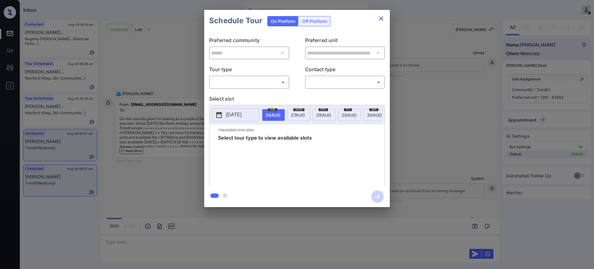
click at [231, 81] on body "Inbox [PERSON_NAME] Online Set yourself offline Set yourself on break Profile S…" at bounding box center [297, 134] width 594 height 269
drag, startPoint x: 226, startPoint y: 96, endPoint x: 264, endPoint y: 92, distance: 38.9
click at [226, 97] on li "In Person" at bounding box center [249, 95] width 76 height 11
type input "********"
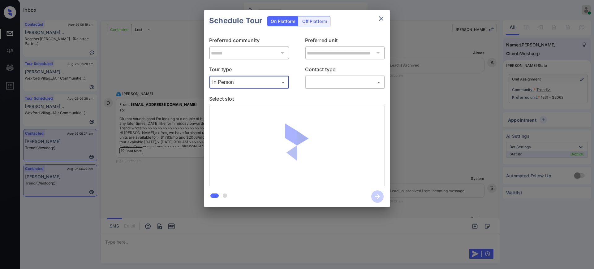
click at [309, 82] on body "Inbox [PERSON_NAME] Online Set yourself offline Set yourself on break Profile S…" at bounding box center [297, 134] width 594 height 269
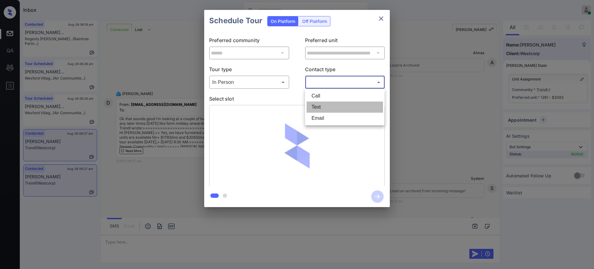
click at [310, 106] on li "Text" at bounding box center [345, 106] width 76 height 11
type input "****"
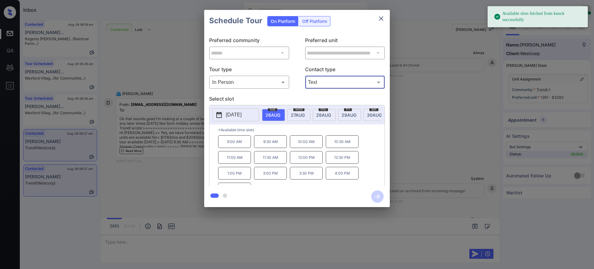
click at [269, 112] on span "[DATE]" at bounding box center [272, 114] width 15 height 5
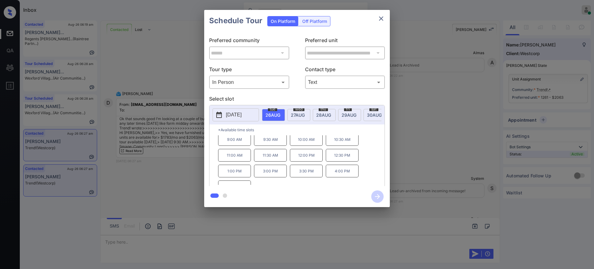
scroll to position [0, 0]
drag, startPoint x: 221, startPoint y: 178, endPoint x: 243, endPoint y: 178, distance: 21.7
click at [243, 178] on p "1:00 PM" at bounding box center [234, 173] width 33 height 13
copy p "1:00 PM"
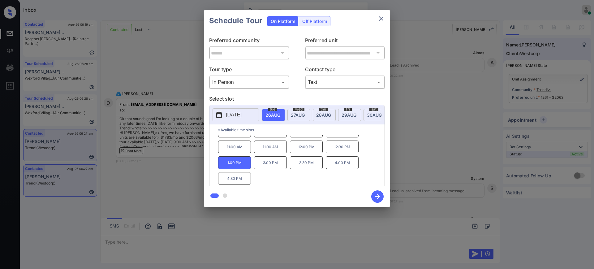
click at [418, 133] on div "**********" at bounding box center [297, 108] width 594 height 217
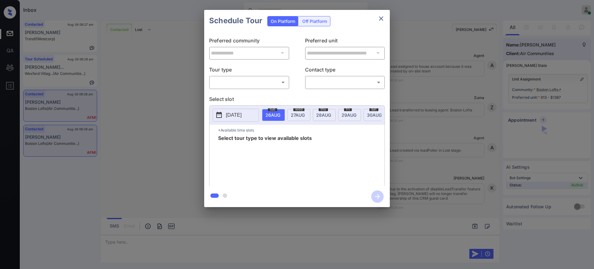
scroll to position [969, 0]
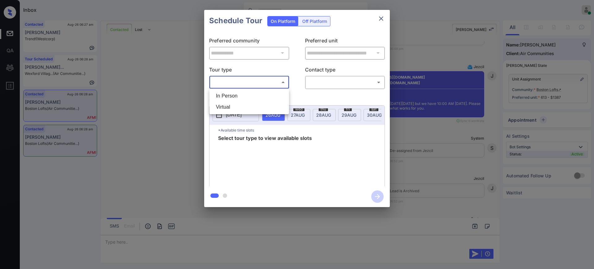
click at [255, 81] on body "Inbox [PERSON_NAME] Online Set yourself offline Set yourself on break Profile S…" at bounding box center [297, 134] width 594 height 269
click at [251, 92] on li "In Person" at bounding box center [249, 95] width 76 height 11
type input "********"
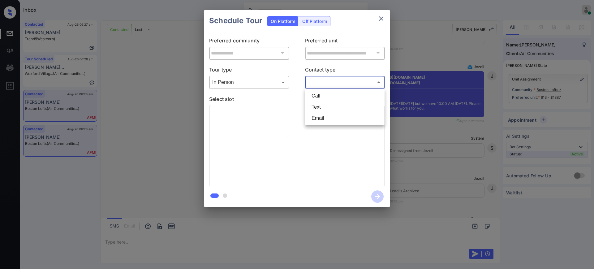
click at [324, 77] on body "Inbox [PERSON_NAME] Online Set yourself offline Set yourself on break Profile S…" at bounding box center [297, 134] width 594 height 269
click at [320, 109] on li "Text" at bounding box center [345, 106] width 76 height 11
type input "****"
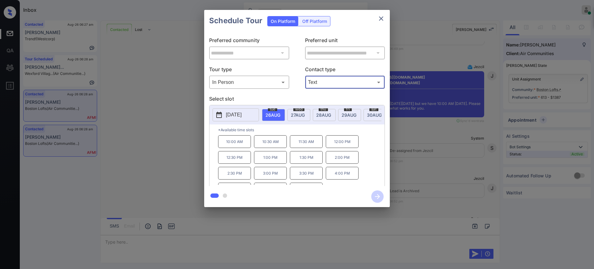
click at [300, 115] on span "[DATE]" at bounding box center [298, 114] width 14 height 5
click at [413, 170] on div "**********" at bounding box center [297, 108] width 594 height 217
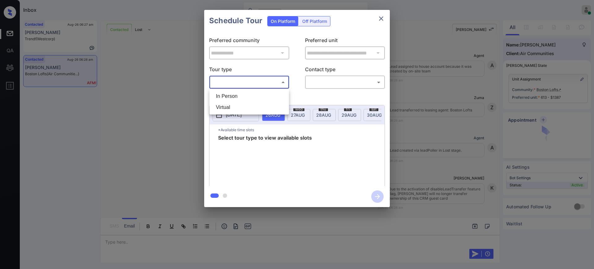
click at [227, 79] on body "Inbox Ajay Kumar Online Set yourself offline Set yourself on break Profile Swit…" at bounding box center [297, 134] width 594 height 269
click at [229, 84] on div at bounding box center [297, 134] width 594 height 269
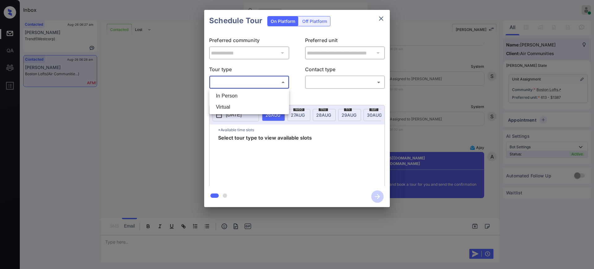
drag, startPoint x: 238, startPoint y: 82, endPoint x: 238, endPoint y: 93, distance: 11.5
click at [238, 83] on body "Inbox Ajay Kumar Online Set yourself offline Set yourself on break Profile Swit…" at bounding box center [297, 134] width 594 height 269
click at [237, 95] on li "In Person" at bounding box center [249, 95] width 76 height 11
type input "********"
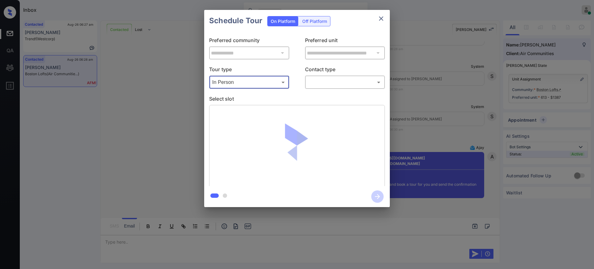
click at [317, 83] on body "Inbox Ajay Kumar Online Set yourself offline Set yourself on break Profile Swit…" at bounding box center [297, 134] width 594 height 269
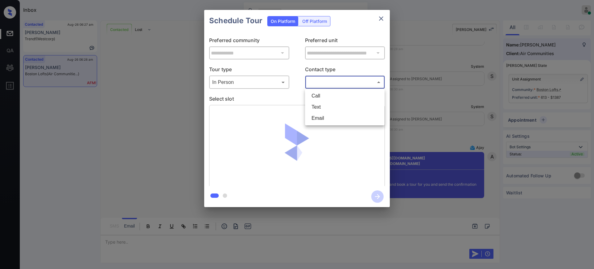
click at [317, 106] on li "Text" at bounding box center [345, 106] width 76 height 11
type input "****"
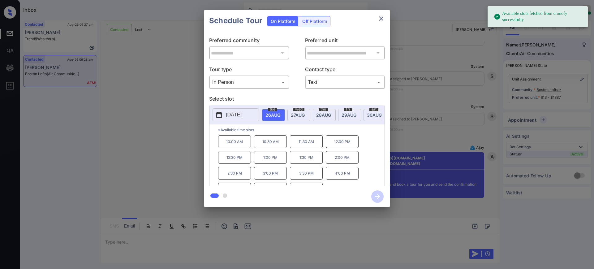
click at [299, 115] on span "27 AUG" at bounding box center [298, 114] width 14 height 5
click at [231, 148] on p "10:00 AM" at bounding box center [234, 141] width 33 height 13
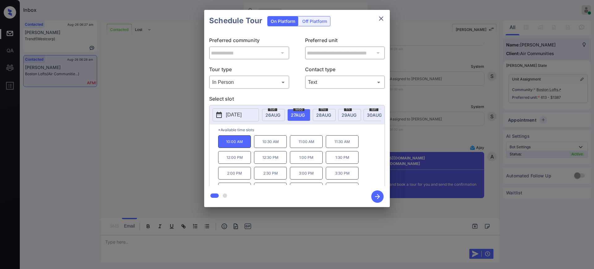
click at [378, 197] on icon "button" at bounding box center [377, 196] width 5 height 5
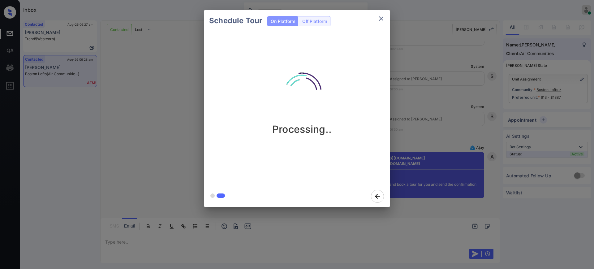
click at [445, 202] on div "Schedule Tour On Platform Off Platform Processing.." at bounding box center [297, 108] width 594 height 217
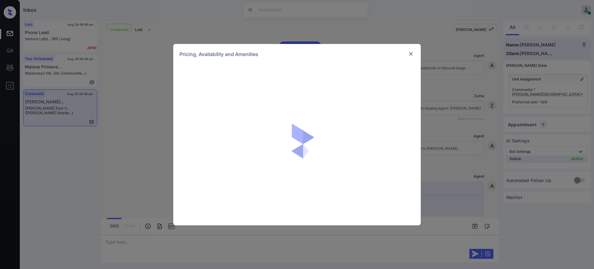
scroll to position [464, 0]
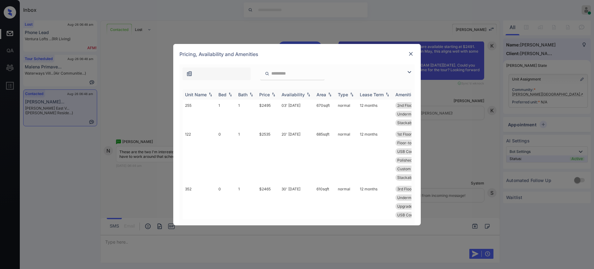
click at [221, 91] on th "Bed" at bounding box center [226, 94] width 20 height 10
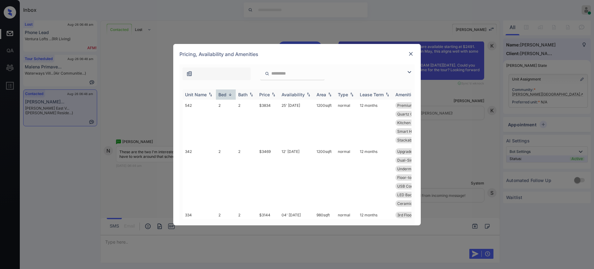
click at [222, 92] on th "Bed" at bounding box center [226, 94] width 20 height 10
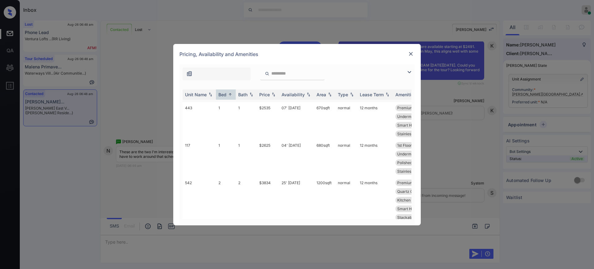
scroll to position [425, 0]
click at [408, 56] on div "Pricing, Availability and Amenities" at bounding box center [296, 54] width 247 height 20
click at [412, 52] on img at bounding box center [411, 54] width 6 height 6
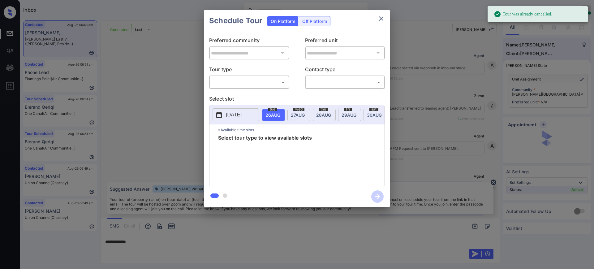
scroll to position [1759, 0]
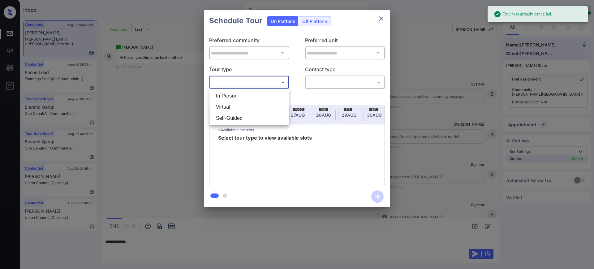
click at [255, 77] on body "Tour was already cancelled. Inbox Ajay Kumar Online Set yourself offline Set yo…" at bounding box center [297, 134] width 594 height 269
drag, startPoint x: 246, startPoint y: 90, endPoint x: 290, endPoint y: 90, distance: 43.3
click at [246, 91] on li "In Person" at bounding box center [249, 95] width 76 height 11
type input "********"
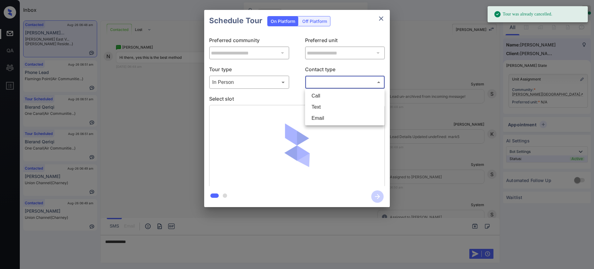
click at [316, 79] on body "Tour was already cancelled. Inbox Ajay Kumar Online Set yourself offline Set yo…" at bounding box center [297, 134] width 594 height 269
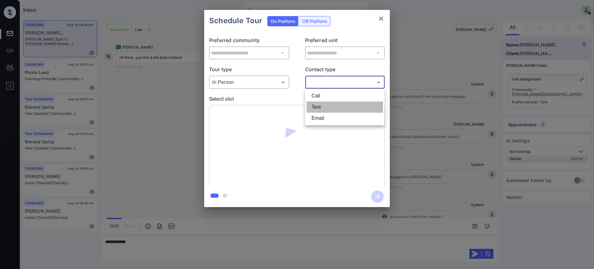
click at [317, 108] on li "Text" at bounding box center [345, 106] width 76 height 11
type input "****"
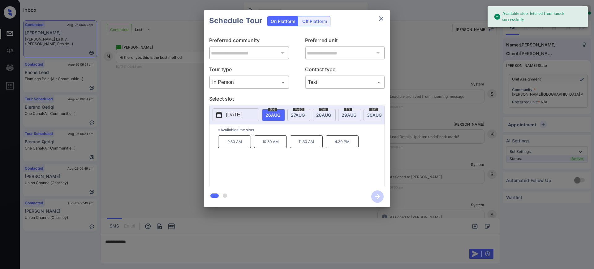
click at [240, 115] on p "[DATE]" at bounding box center [234, 114] width 16 height 7
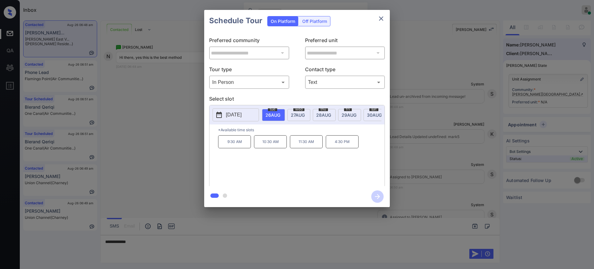
scroll to position [0, 0]
click at [133, 246] on div at bounding box center [297, 134] width 594 height 269
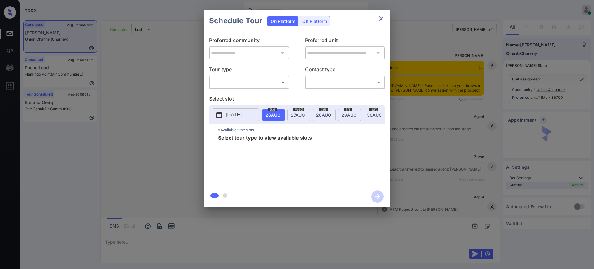
scroll to position [974, 0]
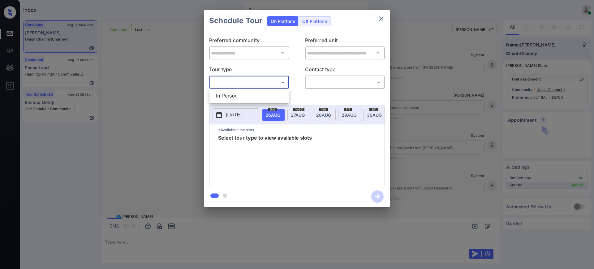
drag, startPoint x: 246, startPoint y: 80, endPoint x: 240, endPoint y: 100, distance: 20.4
click at [245, 80] on body "Inbox [PERSON_NAME] Online Set yourself offline Set yourself on break Profile S…" at bounding box center [297, 134] width 594 height 269
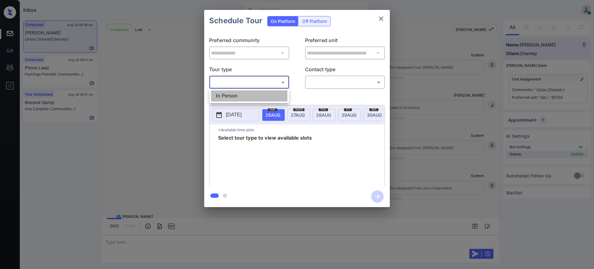
drag, startPoint x: 240, startPoint y: 96, endPoint x: 343, endPoint y: 91, distance: 103.1
click at [241, 96] on li "In Person" at bounding box center [249, 95] width 76 height 11
type input "********"
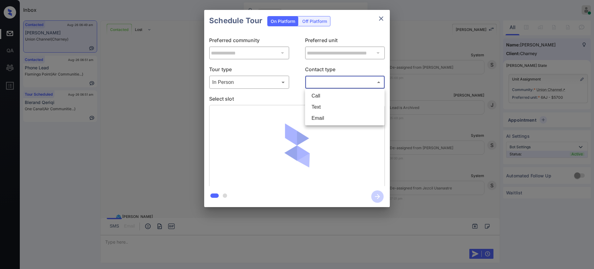
drag, startPoint x: 341, startPoint y: 84, endPoint x: 336, endPoint y: 88, distance: 6.9
click at [341, 84] on body "Inbox [PERSON_NAME] Online Set yourself offline Set yourself on break Profile S…" at bounding box center [297, 134] width 594 height 269
drag, startPoint x: 327, startPoint y: 109, endPoint x: 346, endPoint y: 105, distance: 19.9
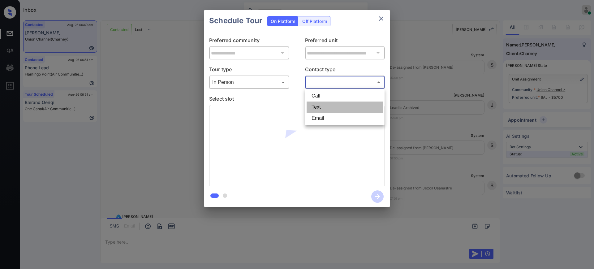
click at [327, 109] on li "Text" at bounding box center [345, 106] width 76 height 11
type input "****"
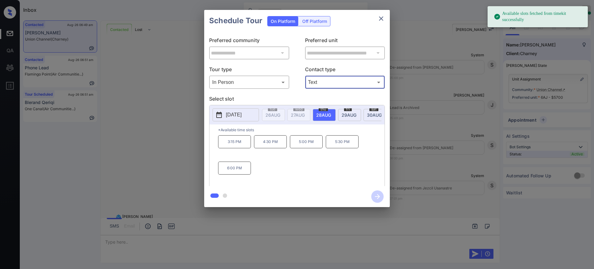
click at [371, 114] on span "30 AUG" at bounding box center [374, 114] width 15 height 5
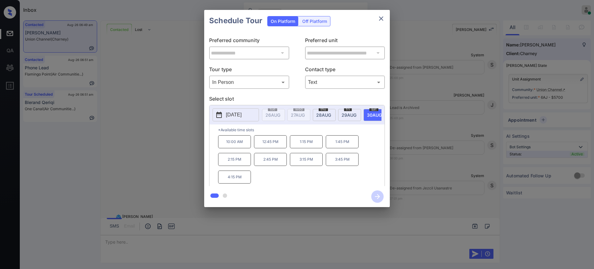
click at [284, 177] on div "10:00 AM 12:45 PM 1:15 PM 1:45 PM 2:15 PM 2:45 PM 3:15 PM 3:45 PM 4:15 PM" at bounding box center [301, 159] width 166 height 49
drag, startPoint x: 262, startPoint y: 165, endPoint x: 284, endPoint y: 166, distance: 21.4
click at [284, 166] on p "2:45 PM" at bounding box center [270, 159] width 33 height 13
copy p "2:45 PM"
click at [383, 19] on icon "close" at bounding box center [380, 18] width 7 height 7
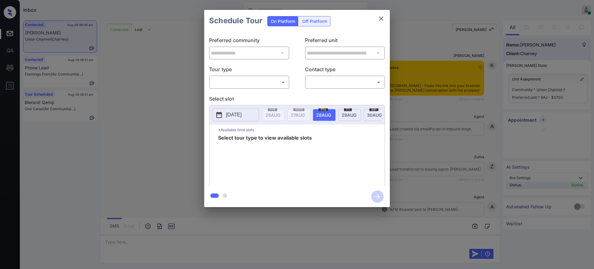
click at [268, 88] on div "​ ​" at bounding box center [249, 81] width 80 height 13
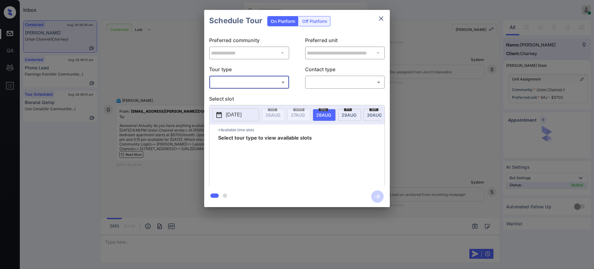
click at [255, 80] on body "Inbox [PERSON_NAME] Online Set yourself offline Set yourself on break Profile S…" at bounding box center [297, 134] width 594 height 269
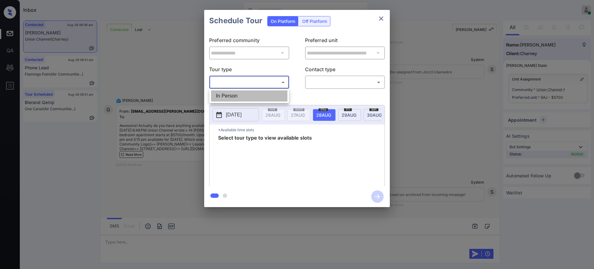
drag, startPoint x: 249, startPoint y: 92, endPoint x: 324, endPoint y: 79, distance: 76.6
click at [249, 93] on li "In Person" at bounding box center [249, 95] width 76 height 11
type input "********"
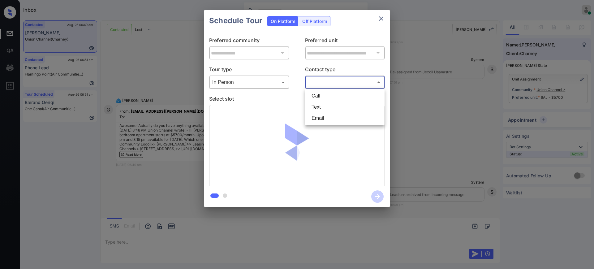
click at [325, 79] on body "Inbox [PERSON_NAME] Online Set yourself offline Set yourself on break Profile S…" at bounding box center [297, 134] width 594 height 269
click at [319, 108] on li "Text" at bounding box center [345, 106] width 76 height 11
type input "****"
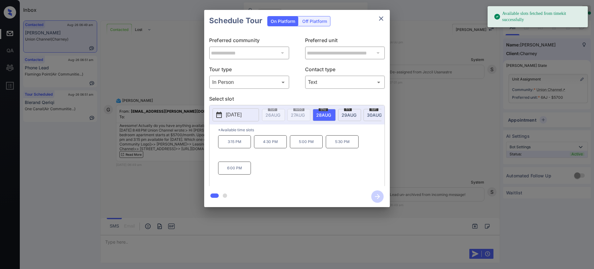
drag, startPoint x: 369, startPoint y: 112, endPoint x: 359, endPoint y: 125, distance: 16.3
click at [369, 112] on span "[DATE]" at bounding box center [374, 114] width 15 height 5
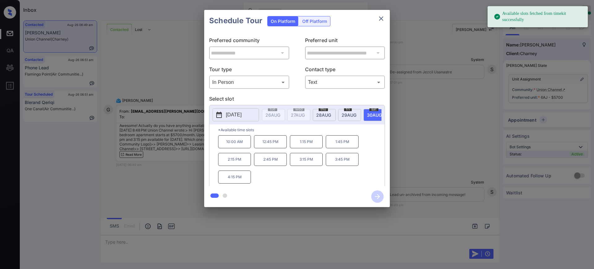
click at [303, 172] on div "10:00 AM 12:45 PM 1:15 PM 1:45 PM 2:15 PM 2:45 PM 3:15 PM 3:45 PM 4:15 PM" at bounding box center [301, 159] width 166 height 49
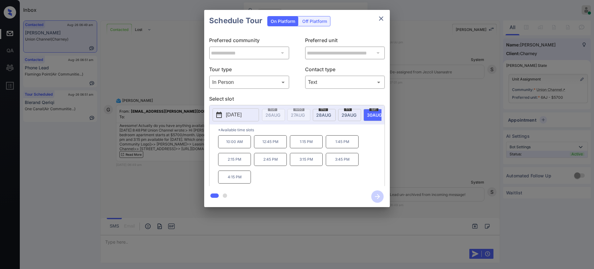
drag, startPoint x: 315, startPoint y: 178, endPoint x: 325, endPoint y: 173, distance: 10.9
click at [317, 176] on div "10:00 AM 12:45 PM 1:15 PM 1:45 PM 2:15 PM 2:45 PM 3:15 PM 3:45 PM 4:15 PM" at bounding box center [301, 159] width 166 height 49
drag, startPoint x: 331, startPoint y: 161, endPoint x: 349, endPoint y: 170, distance: 20.2
click at [348, 189] on div "**********" at bounding box center [297, 108] width 186 height 197
copy div "3:45 PM 4:15 PM"
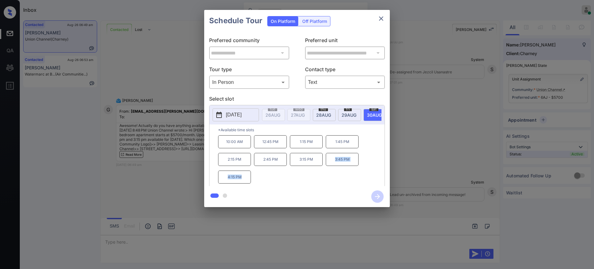
click at [380, 18] on icon "close" at bounding box center [380, 18] width 7 height 7
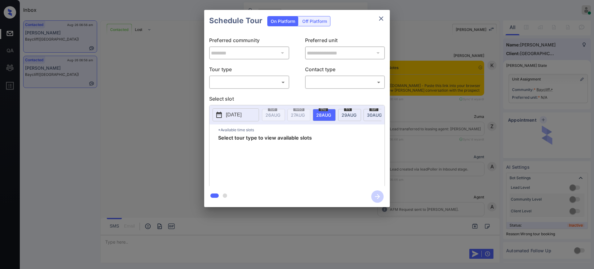
scroll to position [257, 0]
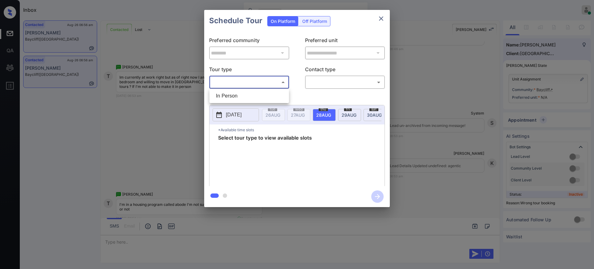
drag, startPoint x: 234, startPoint y: 83, endPoint x: 235, endPoint y: 88, distance: 5.4
click at [234, 86] on body "Inbox [PERSON_NAME] Online Set yourself offline Set yourself on break Profile S…" at bounding box center [297, 134] width 594 height 269
drag, startPoint x: 235, startPoint y: 95, endPoint x: 307, endPoint y: 88, distance: 72.4
click at [238, 96] on li "In Person" at bounding box center [249, 95] width 76 height 11
type input "********"
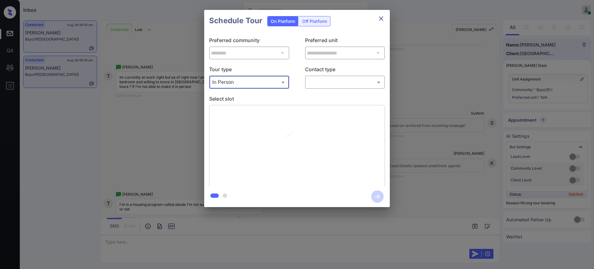
click at [320, 78] on body "Inbox [PERSON_NAME] Online Set yourself offline Set yourself on break Profile S…" at bounding box center [297, 134] width 594 height 269
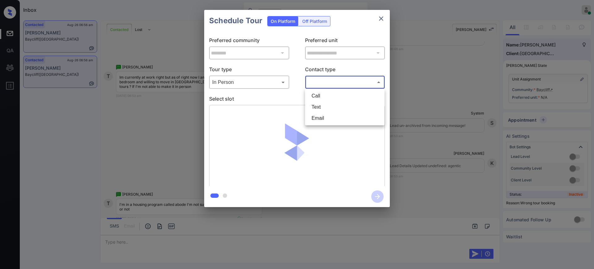
click at [321, 105] on li "Text" at bounding box center [345, 106] width 76 height 11
type input "****"
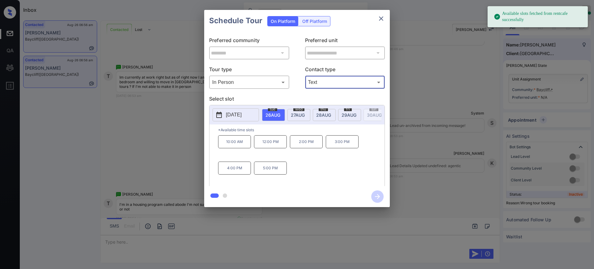
click at [238, 120] on button "[DATE]" at bounding box center [235, 114] width 46 height 13
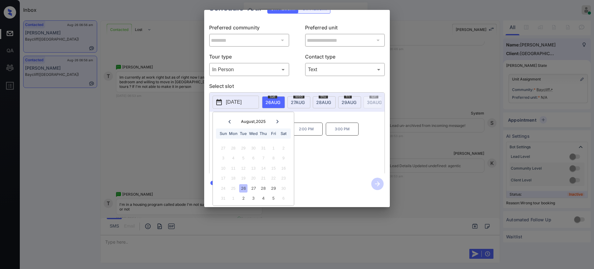
scroll to position [0, 0]
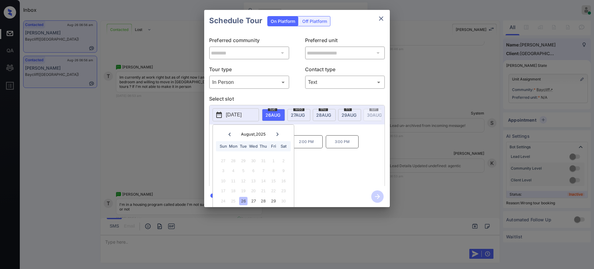
click at [448, 164] on div "**********" at bounding box center [297, 108] width 594 height 217
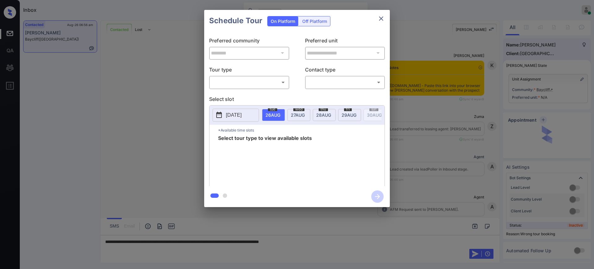
scroll to position [721, 0]
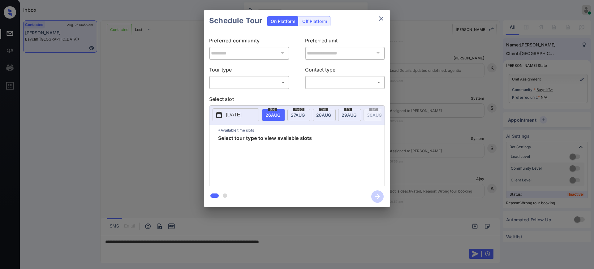
click at [231, 112] on p "[DATE]" at bounding box center [234, 114] width 16 height 7
click at [277, 135] on icon at bounding box center [277, 133] width 2 height 3
click at [317, 241] on div at bounding box center [297, 134] width 594 height 269
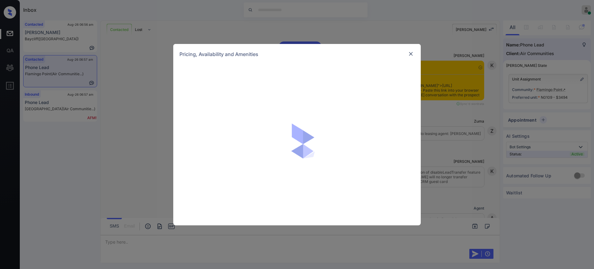
scroll to position [1199, 0]
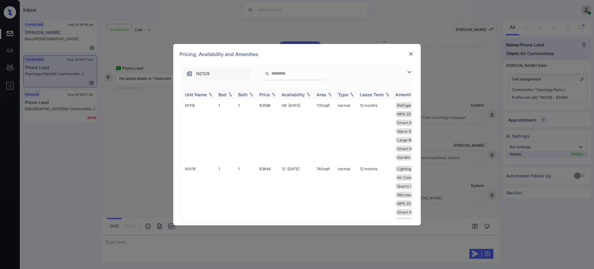
click at [219, 93] on div "Bed" at bounding box center [222, 94] width 8 height 5
click at [225, 95] on div "Bed" at bounding box center [222, 94] width 8 height 5
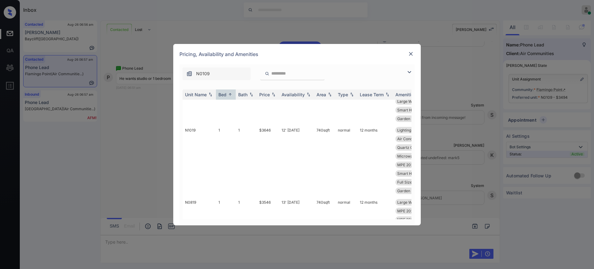
click at [410, 56] on img at bounding box center [411, 54] width 6 height 6
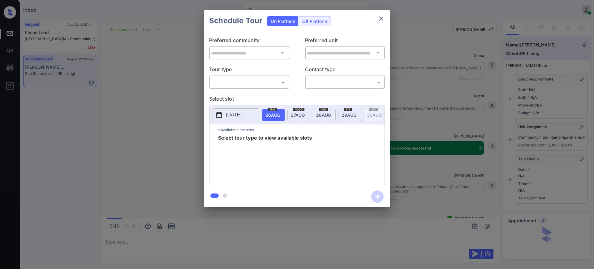
scroll to position [47, 0]
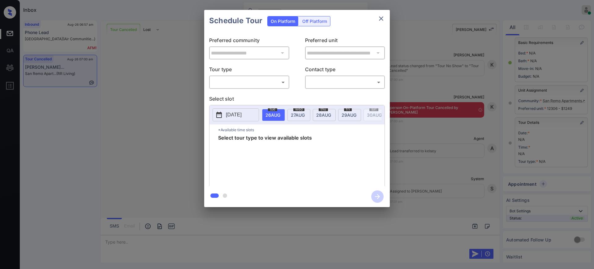
click at [241, 87] on div "​ ​" at bounding box center [249, 81] width 80 height 13
click at [239, 83] on body "Inbox Ajay Kumar Online Set yourself offline Set yourself on break Profile Swit…" at bounding box center [297, 134] width 594 height 269
click at [233, 97] on li "In Person" at bounding box center [249, 95] width 76 height 11
type input "********"
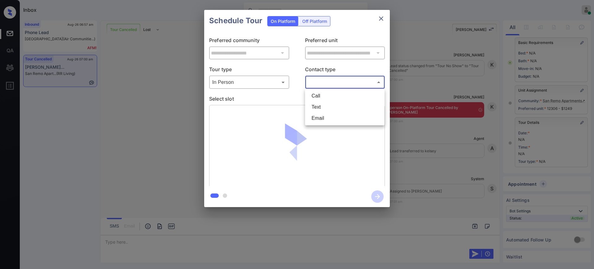
click at [315, 83] on body "Inbox Ajay Kumar Online Set yourself offline Set yourself on break Profile Swit…" at bounding box center [297, 134] width 594 height 269
click at [318, 105] on li "Text" at bounding box center [345, 106] width 76 height 11
type input "****"
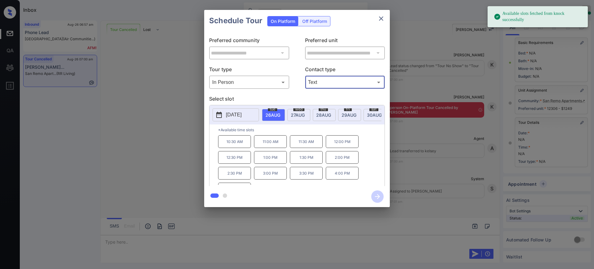
click at [242, 114] on p "[DATE]" at bounding box center [234, 114] width 16 height 7
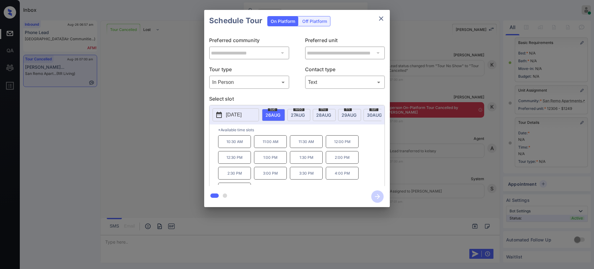
scroll to position [0, 0]
click at [455, 159] on div "**********" at bounding box center [297, 108] width 594 height 217
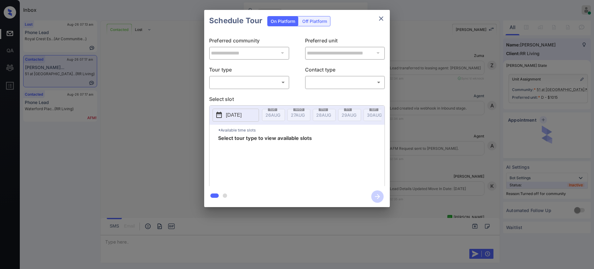
scroll to position [650, 0]
click at [233, 78] on body "Inbox [PERSON_NAME] Online Set yourself offline Set yourself on break Profile S…" at bounding box center [297, 134] width 594 height 269
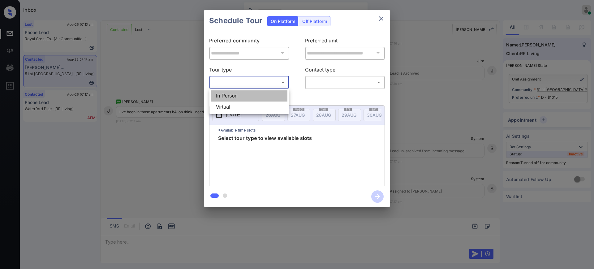
click at [232, 94] on li "In Person" at bounding box center [249, 95] width 76 height 11
type input "********"
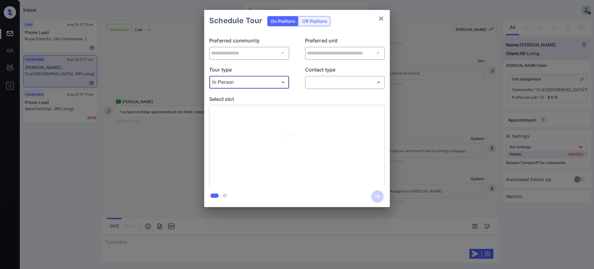
click at [323, 85] on body "Inbox [PERSON_NAME] Online Set yourself offline Set yourself on break Profile S…" at bounding box center [297, 134] width 594 height 269
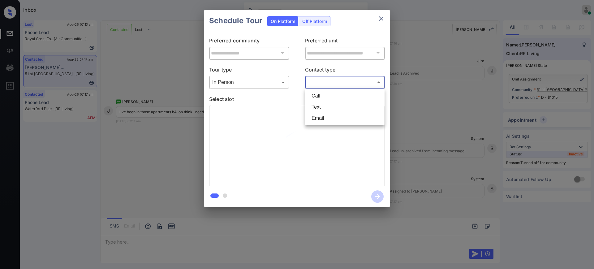
click at [320, 103] on li "Text" at bounding box center [345, 106] width 76 height 11
type input "****"
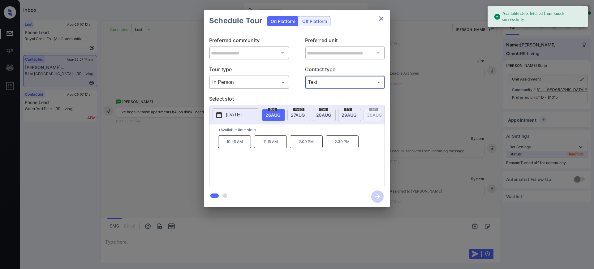
click at [252, 112] on button "2025-08-26" at bounding box center [235, 114] width 46 height 13
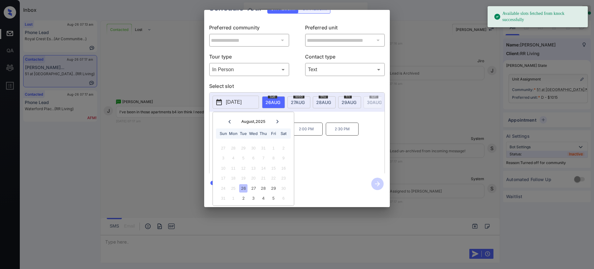
scroll to position [19, 0]
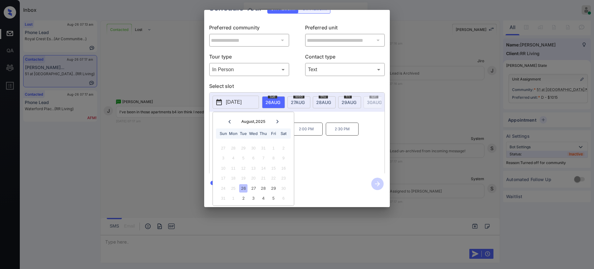
drag, startPoint x: 278, startPoint y: 114, endPoint x: 278, endPoint y: 118, distance: 5.0
click at [278, 120] on icon at bounding box center [278, 122] width 4 height 4
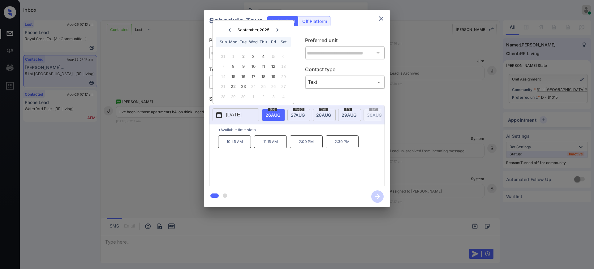
scroll to position [0, 0]
click at [422, 165] on div "**********" at bounding box center [297, 108] width 594 height 217
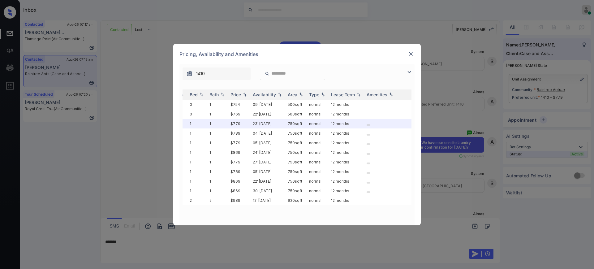
scroll to position [0, 30]
click at [408, 54] on img at bounding box center [411, 54] width 6 height 6
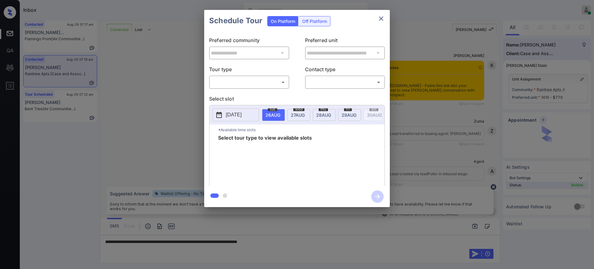
scroll to position [1005, 0]
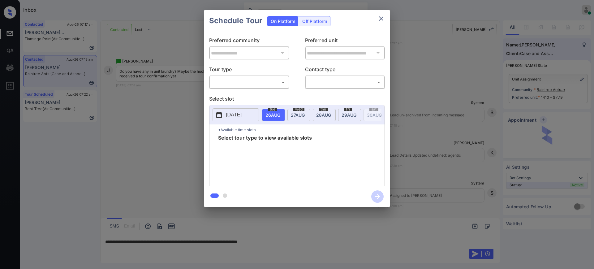
click at [250, 80] on body "Inbox Ajay Kumar Online Set yourself offline Set yourself on break Profile Swit…" at bounding box center [297, 134] width 594 height 269
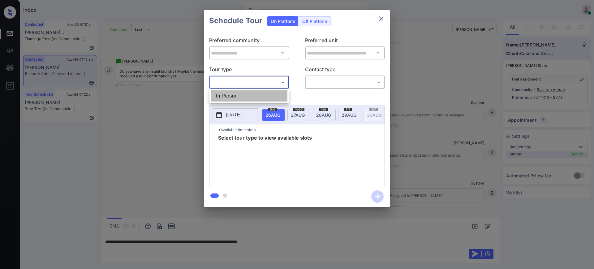
click at [246, 94] on li "In Person" at bounding box center [249, 95] width 76 height 11
type input "********"
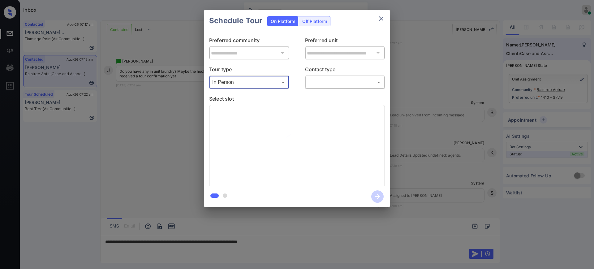
click at [330, 79] on body "Inbox Ajay Kumar Online Set yourself offline Set yourself on break Profile Swit…" at bounding box center [297, 134] width 594 height 269
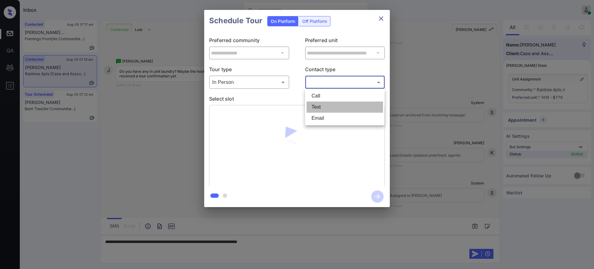
click at [321, 104] on li "Text" at bounding box center [345, 106] width 76 height 11
type input "****"
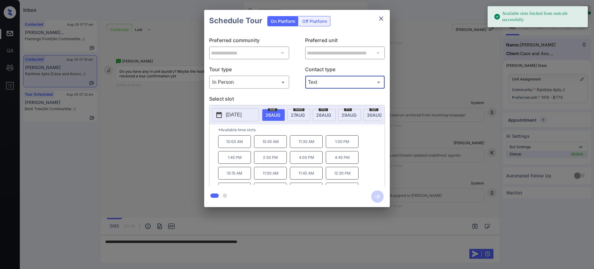
click at [291, 114] on div "wed 27 AUG" at bounding box center [298, 115] width 23 height 12
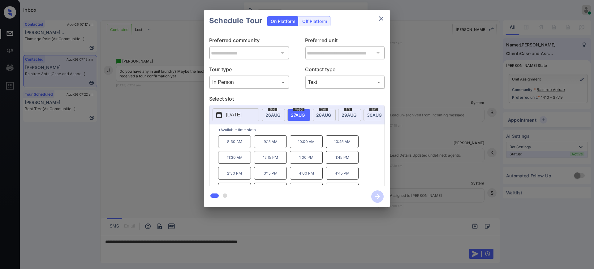
click at [405, 135] on div "**********" at bounding box center [297, 108] width 594 height 217
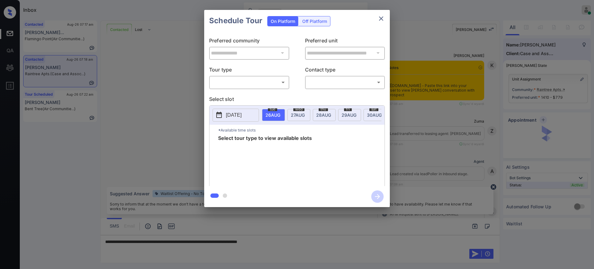
scroll to position [928, 0]
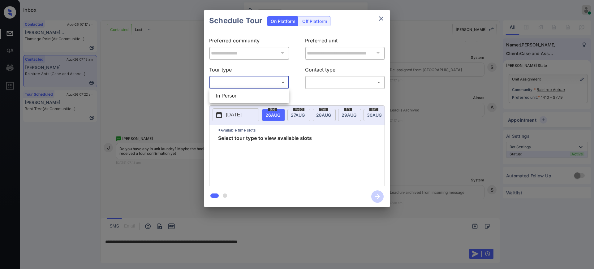
click at [249, 78] on body "Inbox Ajay Kumar Online Set yourself offline Set yourself on break Profile Swit…" at bounding box center [297, 134] width 594 height 269
drag, startPoint x: 238, startPoint y: 95, endPoint x: 281, endPoint y: 89, distance: 43.1
click at [238, 96] on li "In Person" at bounding box center [249, 95] width 76 height 11
type input "********"
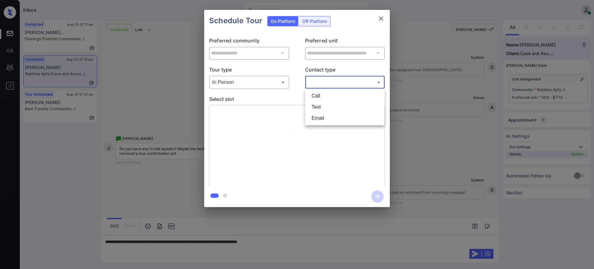
drag, startPoint x: 315, startPoint y: 81, endPoint x: 316, endPoint y: 89, distance: 8.7
click at [316, 80] on body "Inbox Ajay Kumar Online Set yourself offline Set yourself on break Profile Swit…" at bounding box center [297, 134] width 594 height 269
click at [317, 105] on li "Text" at bounding box center [345, 106] width 76 height 11
type input "****"
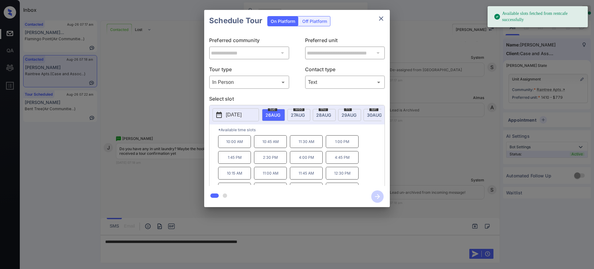
click at [290, 107] on div "2025-08-26 tue 26 AUG wed 27 AUG thu 28 AUG fri 29 AUG sat 30 AUG sun 31 AUG mo…" at bounding box center [296, 114] width 175 height 19
click at [299, 115] on span "27 AUG" at bounding box center [298, 114] width 14 height 5
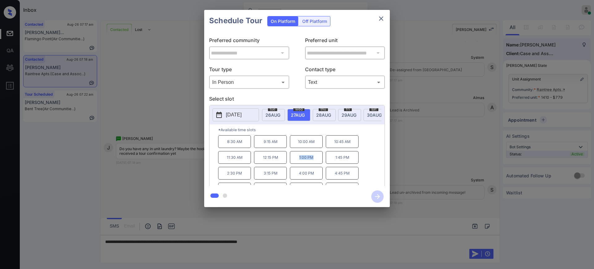
drag, startPoint x: 296, startPoint y: 161, endPoint x: 321, endPoint y: 162, distance: 25.1
click at [320, 162] on p "1:00 PM" at bounding box center [306, 157] width 33 height 13
copy p "1:00 PM"
click at [379, 21] on icon "close" at bounding box center [380, 18] width 7 height 7
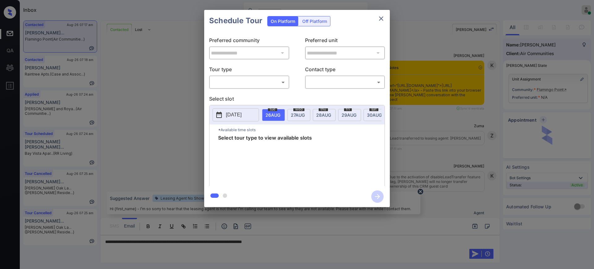
scroll to position [369, 0]
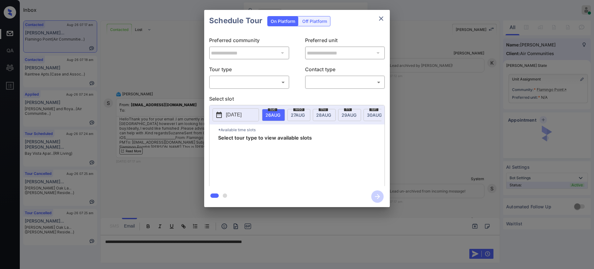
click at [256, 84] on body "Inbox [PERSON_NAME] Online Set yourself offline Set yourself on break Profile S…" at bounding box center [297, 134] width 594 height 269
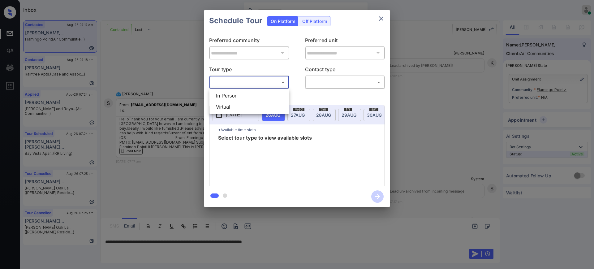
drag, startPoint x: 381, startPoint y: 18, endPoint x: 372, endPoint y: 53, distance: 35.8
click at [381, 18] on div at bounding box center [297, 134] width 594 height 269
click at [292, 242] on div at bounding box center [297, 134] width 594 height 269
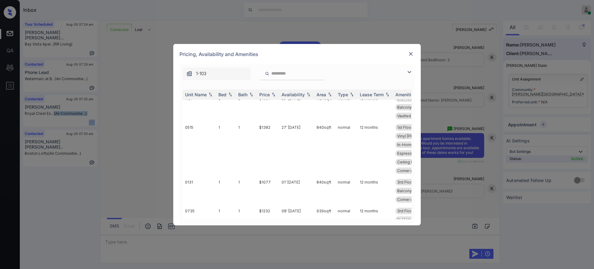
scroll to position [785, 0]
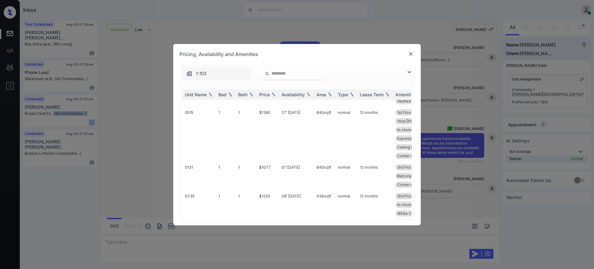
click at [411, 54] on img at bounding box center [411, 54] width 6 height 6
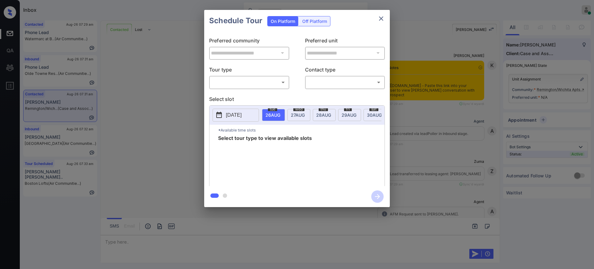
scroll to position [207, 0]
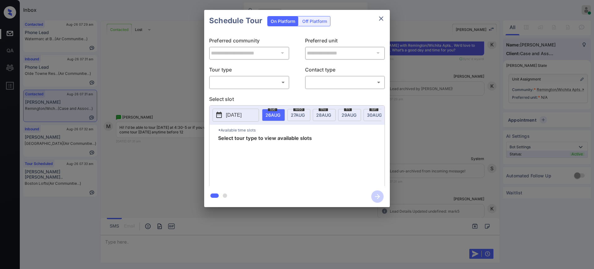
drag, startPoint x: 260, startPoint y: 75, endPoint x: 256, endPoint y: 81, distance: 7.1
click at [258, 78] on div "​ ​" at bounding box center [249, 81] width 80 height 13
drag, startPoint x: 256, startPoint y: 81, endPoint x: 252, endPoint y: 97, distance: 16.4
click at [256, 82] on body "Inbox Ajay Kumar Online Set yourself offline Set yourself on break Profile Swit…" at bounding box center [297, 134] width 594 height 269
click at [251, 97] on li "In Person" at bounding box center [249, 95] width 76 height 11
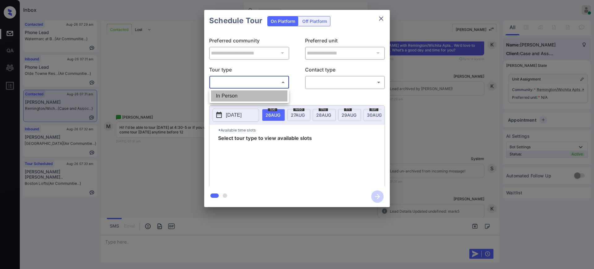
type input "********"
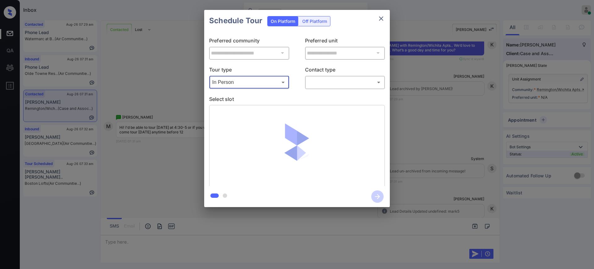
click at [317, 79] on body "Inbox Ajay Kumar Online Set yourself offline Set yourself on break Profile Swit…" at bounding box center [297, 134] width 594 height 269
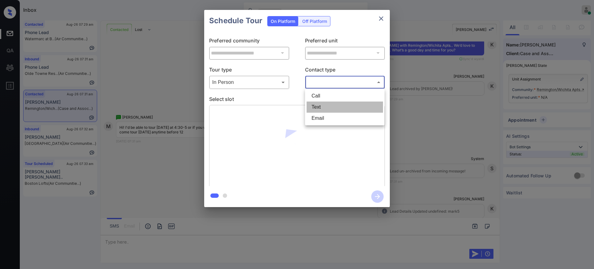
click at [326, 107] on li "Text" at bounding box center [345, 106] width 76 height 11
type input "****"
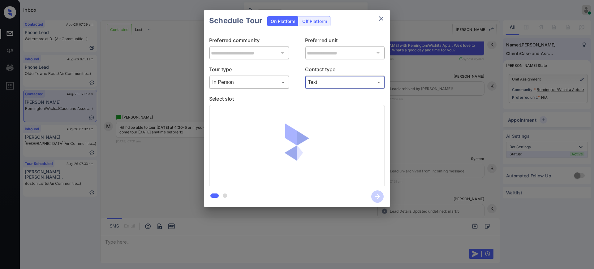
click at [304, 99] on p "Select slot" at bounding box center [297, 100] width 176 height 10
click at [287, 98] on p "Select slot" at bounding box center [297, 100] width 176 height 10
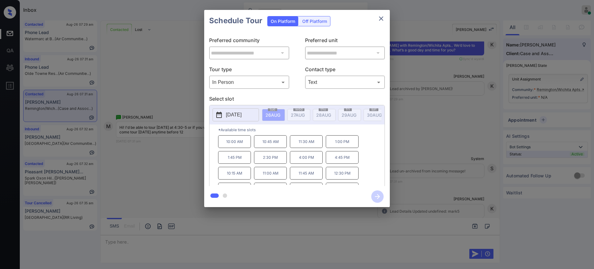
click at [242, 115] on p "[DATE]" at bounding box center [234, 114] width 16 height 7
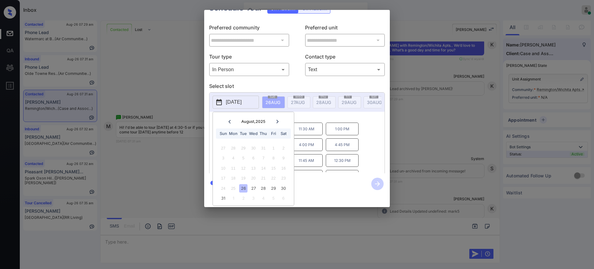
scroll to position [19, 0]
click at [256, 184] on div "27" at bounding box center [253, 188] width 8 height 8
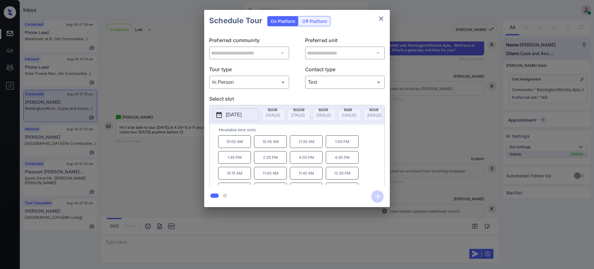
scroll to position [0, 0]
click at [424, 122] on div "**********" at bounding box center [297, 108] width 594 height 217
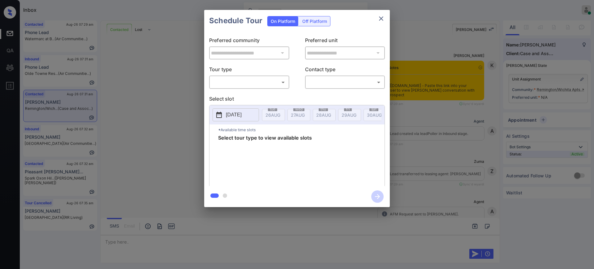
scroll to position [284, 0]
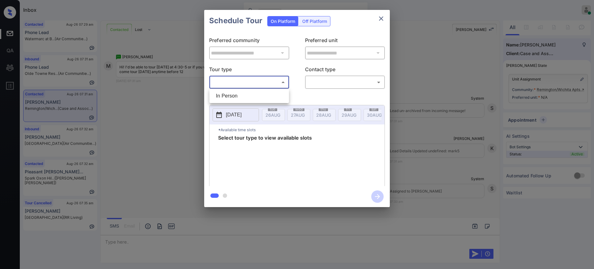
click at [240, 84] on body "Inbox Ajay Kumar Online Set yourself offline Set yourself on break Profile Swit…" at bounding box center [297, 134] width 594 height 269
click at [239, 97] on li "In Person" at bounding box center [249, 95] width 76 height 11
type input "********"
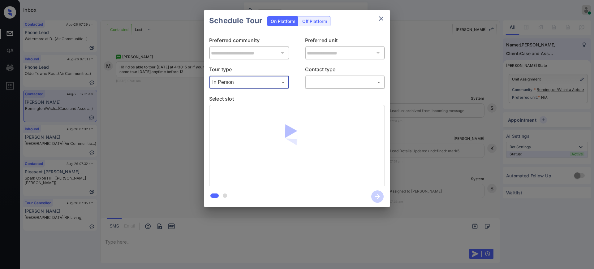
click at [344, 83] on body "Inbox Ajay Kumar Online Set yourself offline Set yourself on break Profile Swit…" at bounding box center [297, 134] width 594 height 269
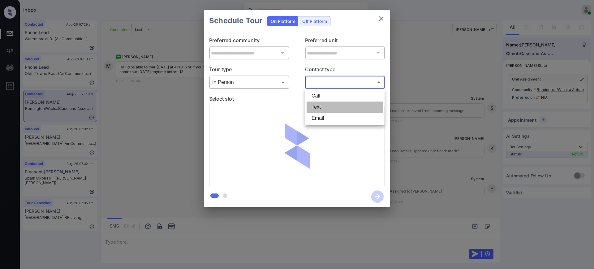
click at [327, 105] on li "Text" at bounding box center [345, 106] width 76 height 11
type input "****"
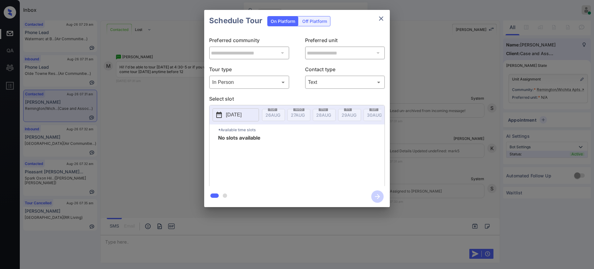
drag, startPoint x: 242, startPoint y: 120, endPoint x: 264, endPoint y: 118, distance: 22.4
click at [242, 118] on button "[DATE]" at bounding box center [235, 114] width 46 height 13
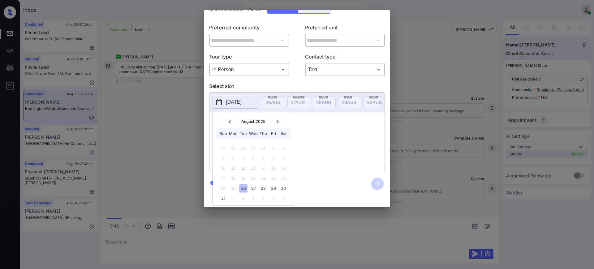
scroll to position [0, 0]
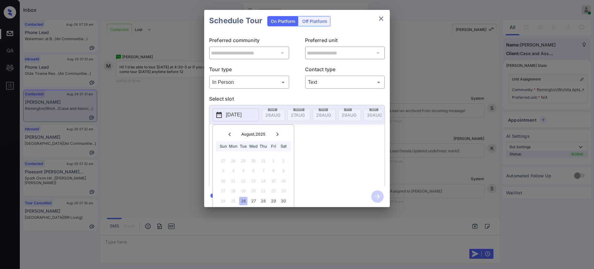
click at [470, 140] on div "**********" at bounding box center [297, 108] width 594 height 217
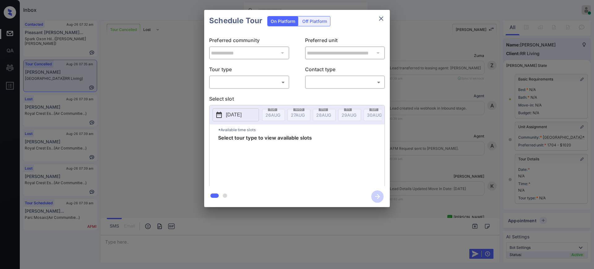
scroll to position [2194, 0]
click at [243, 84] on body "Inbox [PERSON_NAME] Online Set yourself offline Set yourself on break Profile S…" at bounding box center [297, 134] width 594 height 269
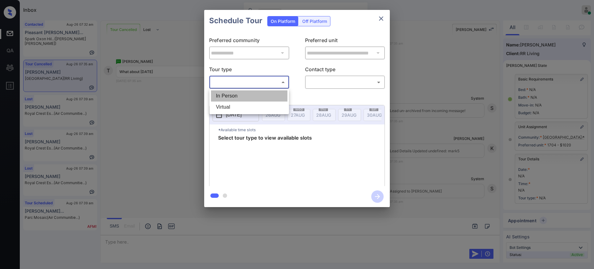
drag, startPoint x: 230, startPoint y: 96, endPoint x: 296, endPoint y: 87, distance: 66.5
click at [231, 96] on li "In Person" at bounding box center [249, 95] width 76 height 11
type input "********"
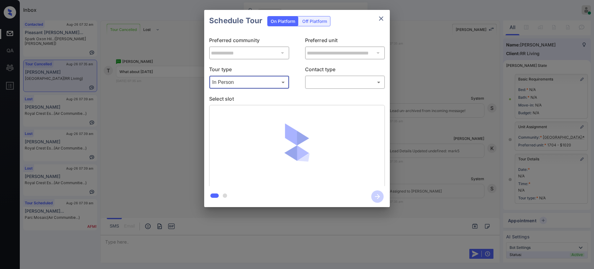
click at [335, 81] on body "Inbox Ajay Kumar Online Set yourself offline Set yourself on break Profile Swit…" at bounding box center [297, 134] width 594 height 269
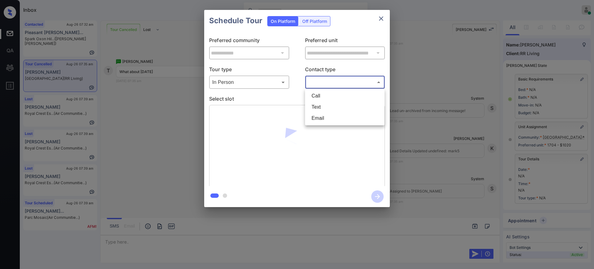
click at [320, 108] on li "Text" at bounding box center [345, 106] width 76 height 11
type input "****"
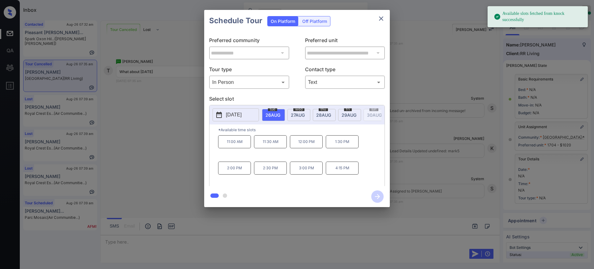
click at [241, 115] on p "[DATE]" at bounding box center [234, 114] width 16 height 7
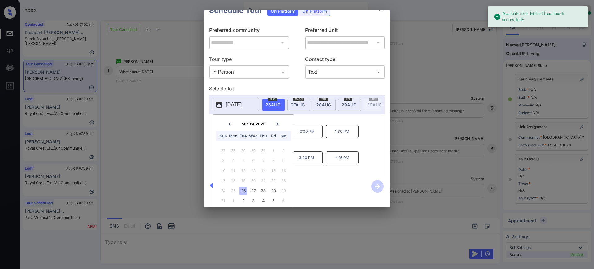
scroll to position [19, 0]
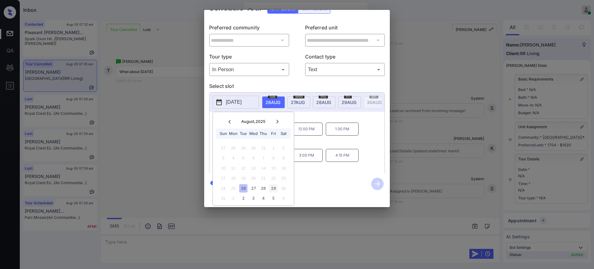
click at [273, 184] on div "29" at bounding box center [273, 188] width 8 height 8
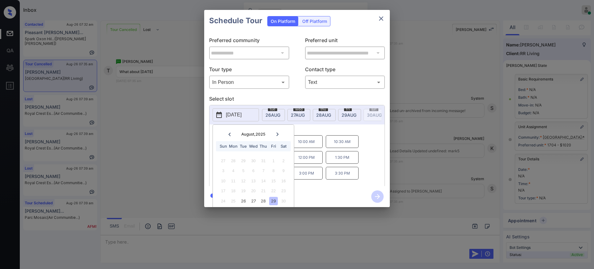
click at [314, 116] on div "2025-08-29 August , 2025 Sun Mon Tue Wed Thu Fri Sat 27 28 29 30 31 1 2 3 4 5 6…" at bounding box center [297, 146] width 176 height 83
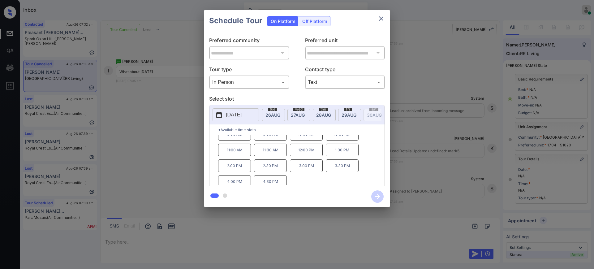
scroll to position [11, 0]
click at [238, 113] on p "2025-08-29" at bounding box center [234, 114] width 16 height 7
click at [408, 161] on div "**********" at bounding box center [297, 108] width 594 height 217
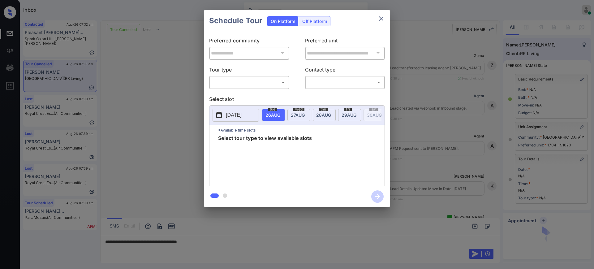
scroll to position [2194, 0]
click at [231, 83] on body "Inbox [PERSON_NAME] Online Set yourself offline Set yourself on break Profile S…" at bounding box center [297, 134] width 594 height 269
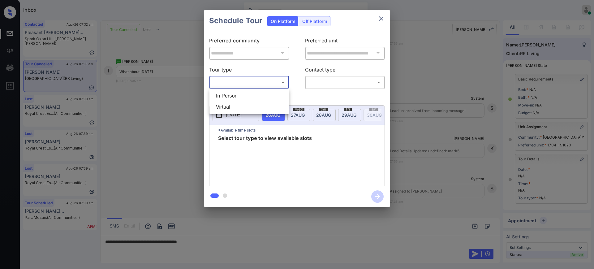
click at [231, 95] on li "In Person" at bounding box center [249, 95] width 76 height 11
type input "********"
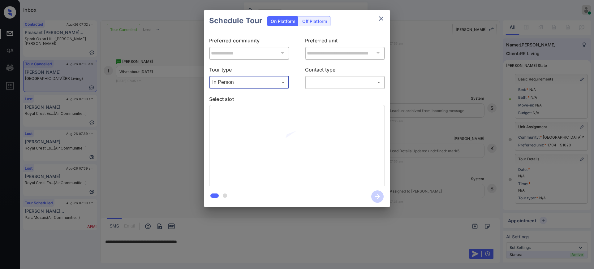
click at [326, 81] on body "Inbox [PERSON_NAME] Online Set yourself offline Set yourself on break Profile S…" at bounding box center [297, 134] width 594 height 269
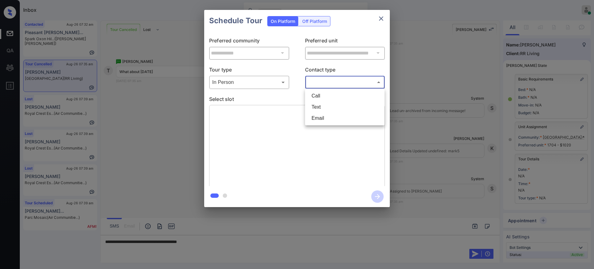
click at [320, 109] on li "Text" at bounding box center [345, 106] width 76 height 11
type input "****"
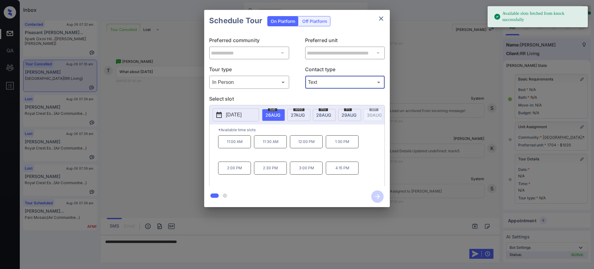
click at [237, 111] on p "[DATE]" at bounding box center [234, 114] width 16 height 7
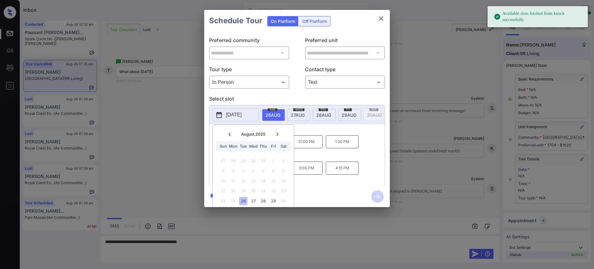
scroll to position [19, 0]
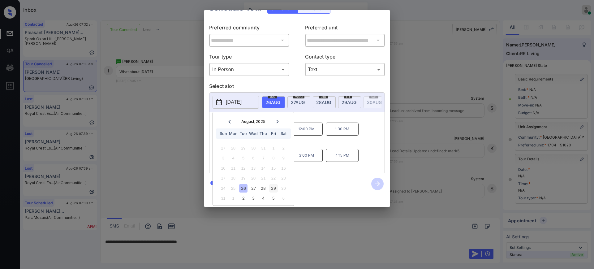
click at [273, 184] on div "29" at bounding box center [273, 188] width 8 height 8
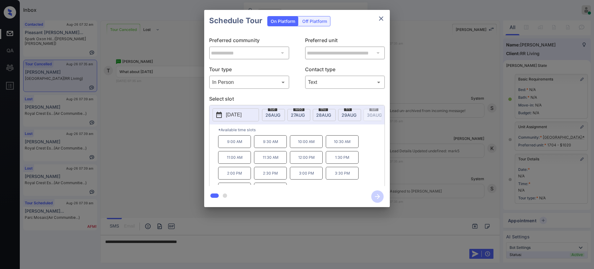
scroll to position [0, 0]
drag, startPoint x: 307, startPoint y: 113, endPoint x: 300, endPoint y: 123, distance: 11.9
click at [307, 113] on div "2025-08-29 tue 26 AUG wed 27 AUG thu 28 AUG fri 29 AUG sat 30 AUG sun 31 AUG mo…" at bounding box center [297, 146] width 176 height 83
click at [386, 11] on div "**********" at bounding box center [297, 108] width 594 height 217
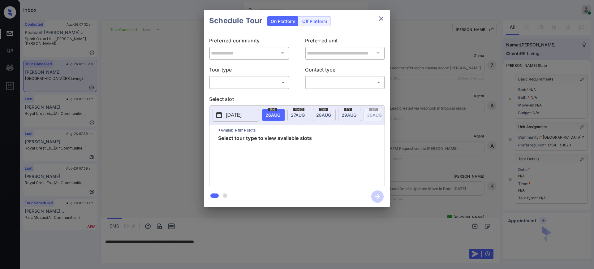
scroll to position [2194, 0]
click at [241, 83] on body "Inbox Ajay Kumar Online Set yourself offline Set yourself on break Profile Swit…" at bounding box center [297, 134] width 594 height 269
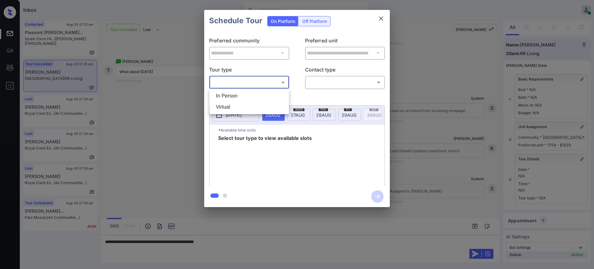
drag, startPoint x: 241, startPoint y: 94, endPoint x: 308, endPoint y: 91, distance: 67.8
click at [241, 95] on li "In Person" at bounding box center [249, 95] width 76 height 11
type input "********"
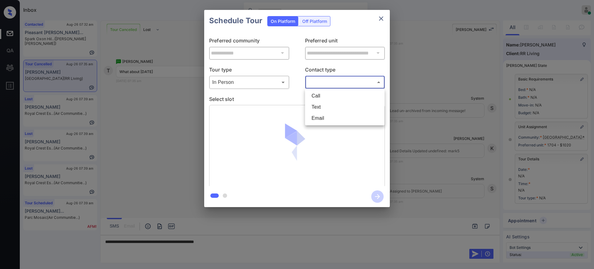
click at [321, 77] on body "Inbox Ajay Kumar Online Set yourself offline Set yourself on break Profile Swit…" at bounding box center [297, 134] width 594 height 269
click at [314, 109] on li "Text" at bounding box center [345, 106] width 76 height 11
type input "****"
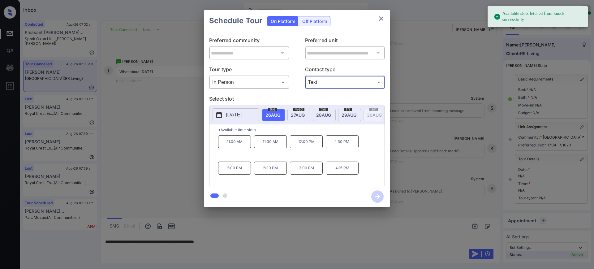
click at [238, 112] on p "[DATE]" at bounding box center [234, 114] width 16 height 7
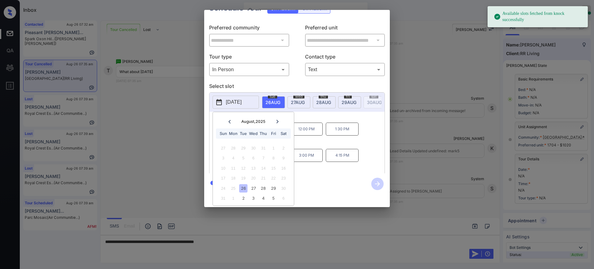
scroll to position [19, 0]
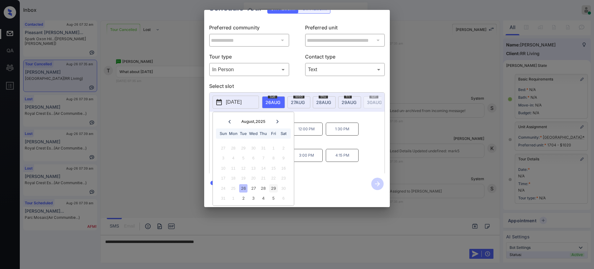
click at [274, 184] on div "29" at bounding box center [273, 188] width 8 height 8
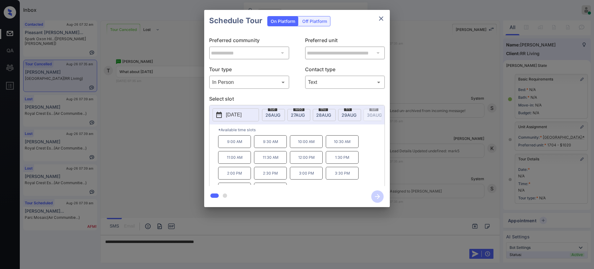
click at [310, 114] on div "2025-08-29 tue 26 AUG wed 27 AUG thu 28 AUG fri 29 AUG sat 30 AUG sun 31 AUG mo…" at bounding box center [297, 146] width 176 height 83
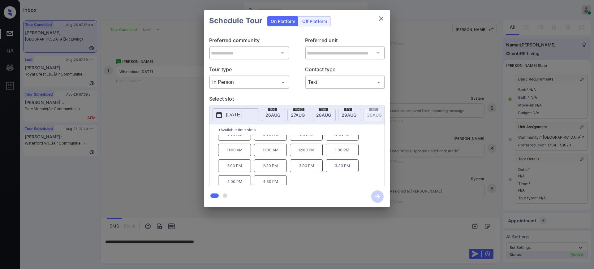
scroll to position [11, 0]
click at [380, 18] on icon "close" at bounding box center [381, 18] width 4 height 4
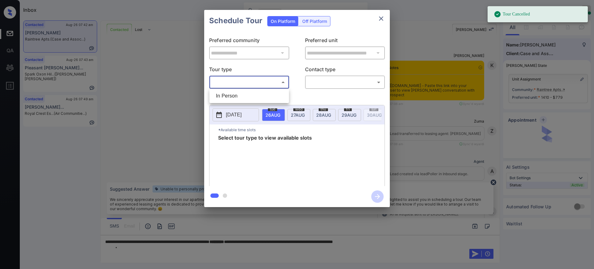
drag, startPoint x: 239, startPoint y: 93, endPoint x: 298, endPoint y: 82, distance: 60.1
click at [239, 93] on li "In Person" at bounding box center [249, 95] width 76 height 11
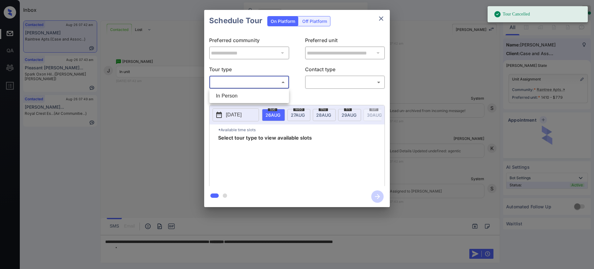
type input "********"
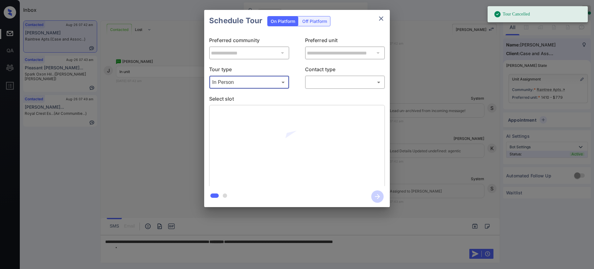
click at [315, 77] on body "Tour Cancelled Inbox [PERSON_NAME] Online Set yourself offline Set yourself on …" at bounding box center [297, 134] width 594 height 269
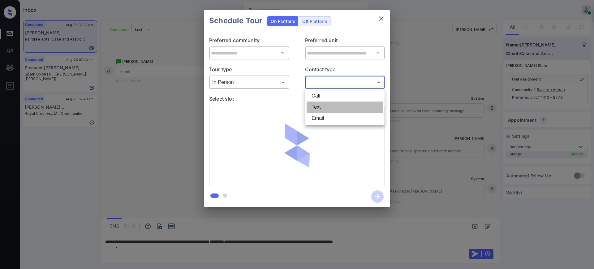
click at [318, 104] on li "Text" at bounding box center [345, 106] width 76 height 11
type input "****"
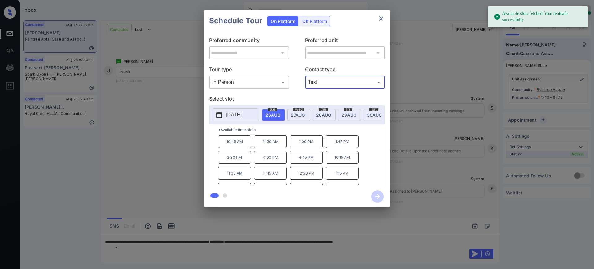
click at [295, 113] on span "[DATE]" at bounding box center [298, 114] width 14 height 5
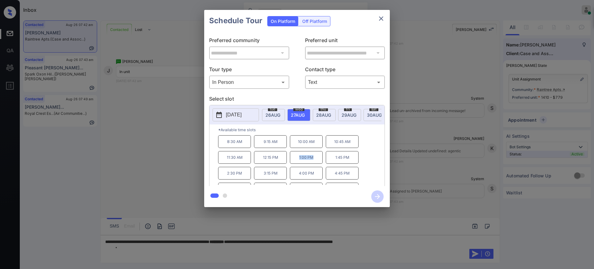
drag, startPoint x: 304, startPoint y: 162, endPoint x: 320, endPoint y: 160, distance: 16.9
click at [314, 162] on p "1:00 PM" at bounding box center [306, 157] width 33 height 13
copy p "1:00 PM"
click at [378, 15] on icon "close" at bounding box center [380, 18] width 7 height 7
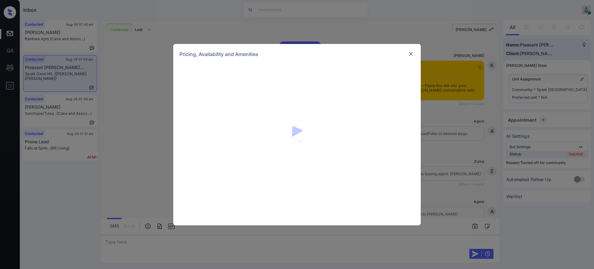
scroll to position [639, 0]
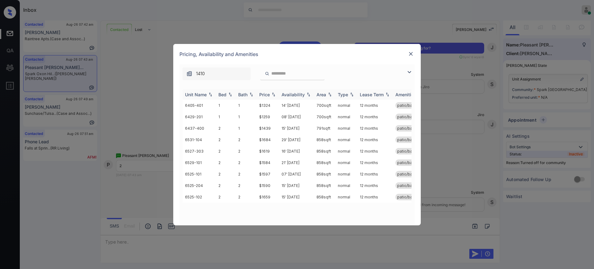
click at [224, 94] on div "Bed" at bounding box center [222, 94] width 8 height 5
drag, startPoint x: 257, startPoint y: 104, endPoint x: 271, endPoint y: 105, distance: 14.6
click at [271, 105] on td "$1439" at bounding box center [268, 105] width 22 height 11
copy td "$1439"
drag, startPoint x: 258, startPoint y: 139, endPoint x: 275, endPoint y: 140, distance: 17.1
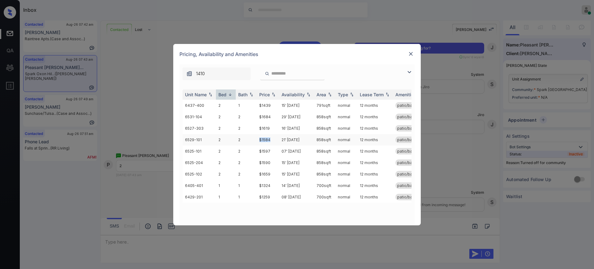
click at [273, 139] on td "$1584" at bounding box center [268, 139] width 22 height 11
copy td "$1584"
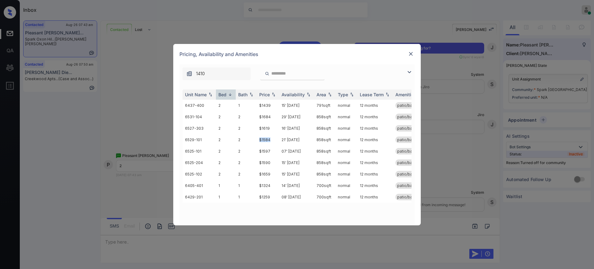
click at [409, 52] on img at bounding box center [411, 54] width 6 height 6
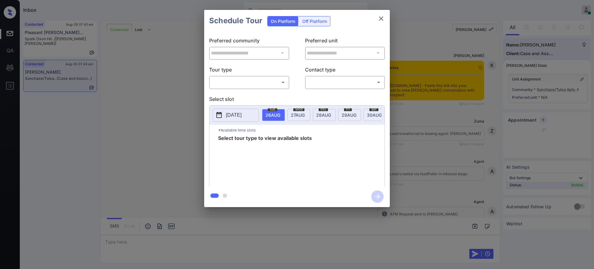
scroll to position [426, 0]
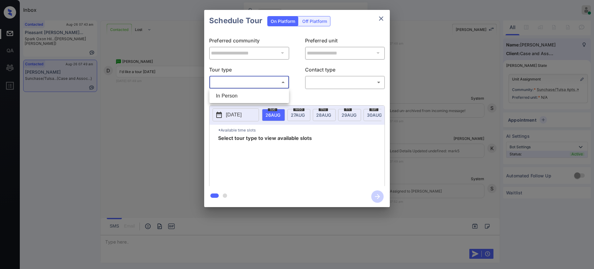
click at [247, 84] on body "Inbox [PERSON_NAME] Online Set yourself offline Set yourself on break Profile S…" at bounding box center [297, 134] width 594 height 269
click at [239, 94] on li "In Person" at bounding box center [249, 95] width 76 height 11
type input "********"
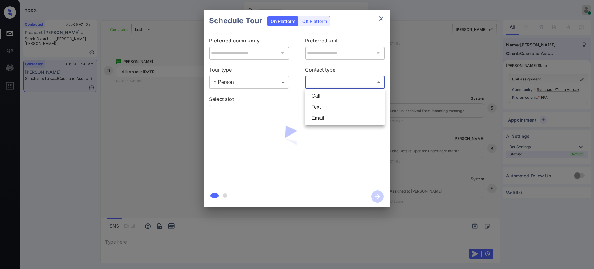
click at [333, 77] on body "Inbox Ajay Kumar Online Set yourself offline Set yourself on break Profile Swit…" at bounding box center [297, 134] width 594 height 269
click at [320, 107] on li "Text" at bounding box center [345, 106] width 76 height 11
type input "****"
click at [260, 98] on p "Select slot" at bounding box center [297, 100] width 176 height 10
click at [255, 101] on p "Select slot" at bounding box center [297, 100] width 176 height 10
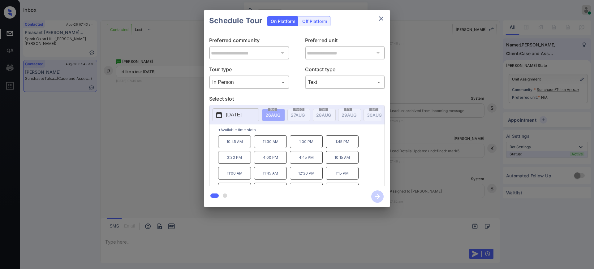
click at [261, 102] on p "Select slot" at bounding box center [297, 100] width 176 height 10
click at [242, 116] on p "[DATE]" at bounding box center [234, 114] width 16 height 7
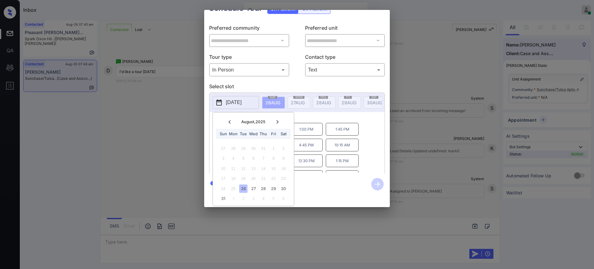
scroll to position [19, 0]
click at [255, 184] on div "27" at bounding box center [253, 188] width 8 height 8
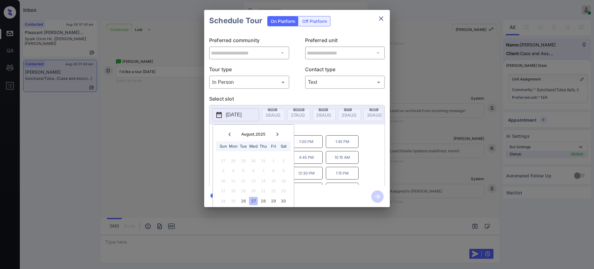
click at [466, 53] on div "**********" at bounding box center [297, 108] width 594 height 217
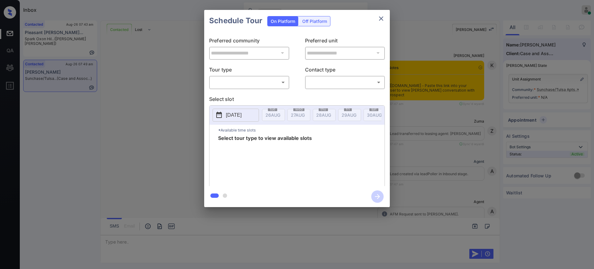
scroll to position [426, 0]
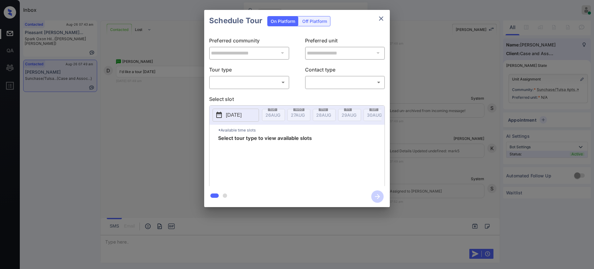
click at [255, 79] on body "Inbox [PERSON_NAME] Online Set yourself offline Set yourself on break Profile S…" at bounding box center [297, 134] width 594 height 269
click at [246, 95] on li "In Person" at bounding box center [249, 95] width 76 height 11
type input "********"
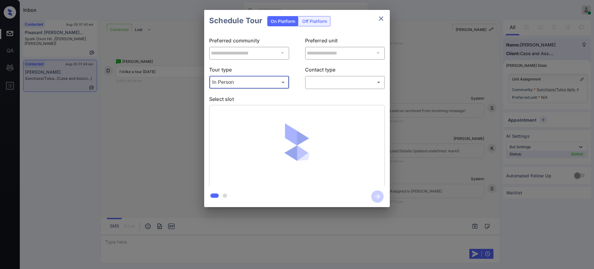
click at [316, 79] on body "Inbox Ajay Kumar Online Set yourself offline Set yourself on break Profile Swit…" at bounding box center [297, 134] width 594 height 269
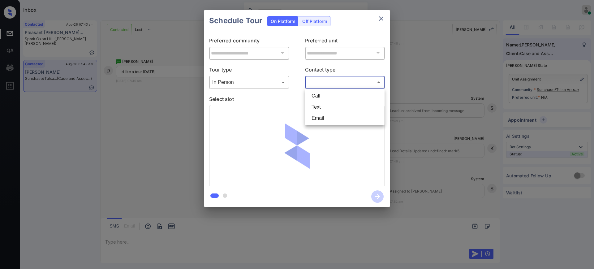
click at [317, 106] on li "Text" at bounding box center [345, 106] width 76 height 11
type input "****"
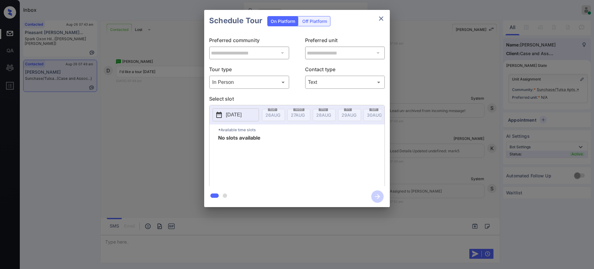
drag, startPoint x: 225, startPoint y: 119, endPoint x: 313, endPoint y: 118, distance: 88.5
click at [225, 118] on button "[DATE]" at bounding box center [235, 114] width 46 height 13
click at [429, 131] on div "**********" at bounding box center [297, 108] width 594 height 217
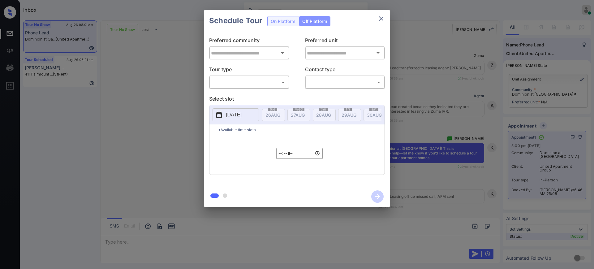
scroll to position [2178, 0]
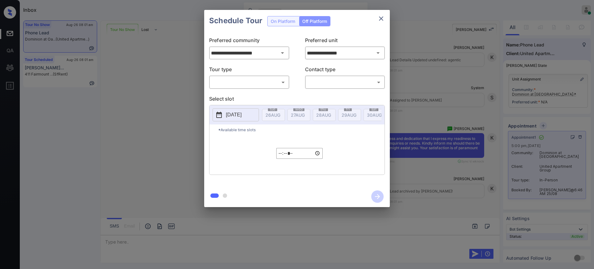
click at [383, 17] on icon "close" at bounding box center [380, 18] width 7 height 7
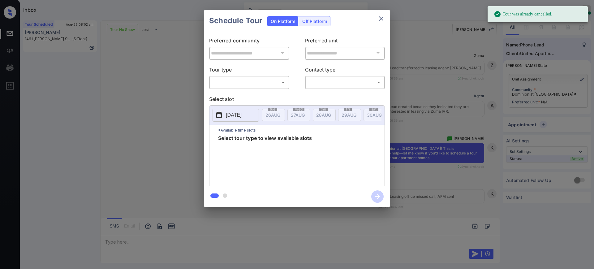
scroll to position [2445, 0]
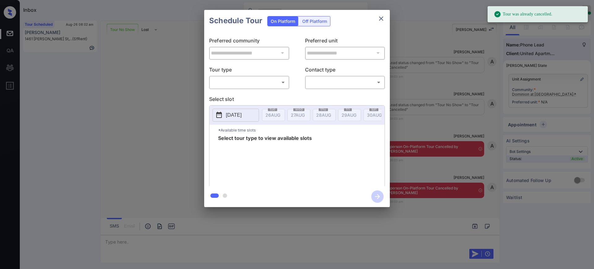
click at [248, 81] on body "Tour was already cancelled. Inbox [PERSON_NAME] Online Set yourself offline Set…" at bounding box center [297, 134] width 594 height 269
click at [242, 98] on li "In Person" at bounding box center [249, 95] width 76 height 11
type input "********"
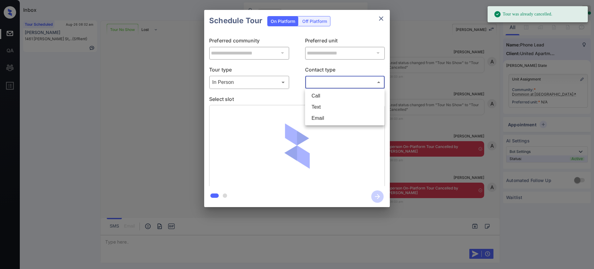
click at [316, 83] on body "Tour was already cancelled. Inbox Ajay Kumar Online Set yourself offline Set yo…" at bounding box center [297, 134] width 594 height 269
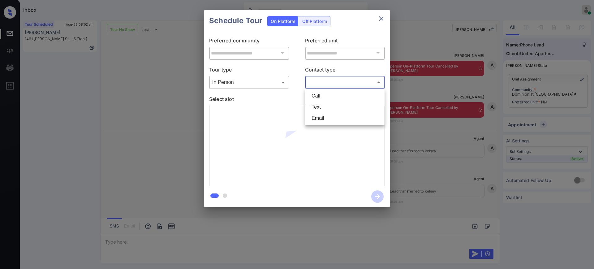
drag, startPoint x: 321, startPoint y: 105, endPoint x: 318, endPoint y: 105, distance: 3.7
click at [321, 105] on li "Text" at bounding box center [345, 106] width 76 height 11
type input "****"
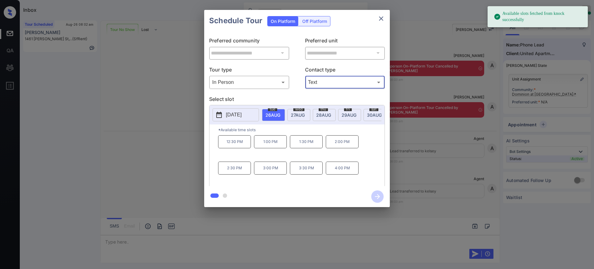
click at [242, 112] on p "[DATE]" at bounding box center [234, 114] width 16 height 7
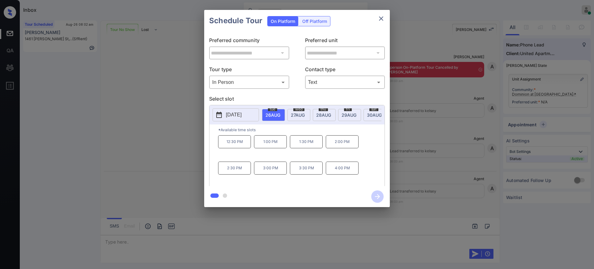
scroll to position [0, 0]
click at [420, 140] on div "**********" at bounding box center [297, 108] width 594 height 217
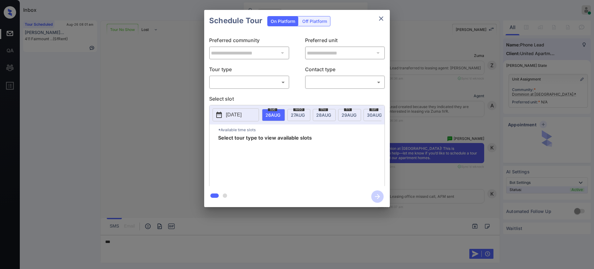
scroll to position [1989, 0]
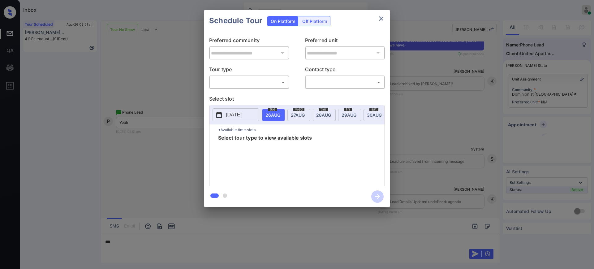
click at [267, 80] on body "Inbox [PERSON_NAME] Online Set yourself offline Set yourself on break Profile S…" at bounding box center [297, 134] width 594 height 269
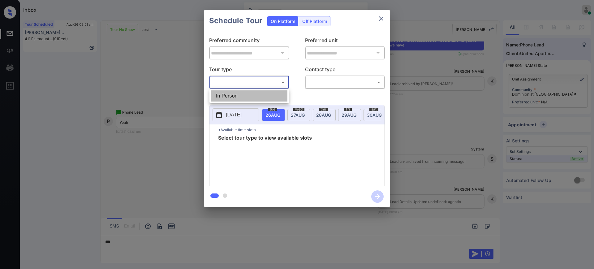
click at [253, 92] on li "In Person" at bounding box center [249, 95] width 76 height 11
type input "********"
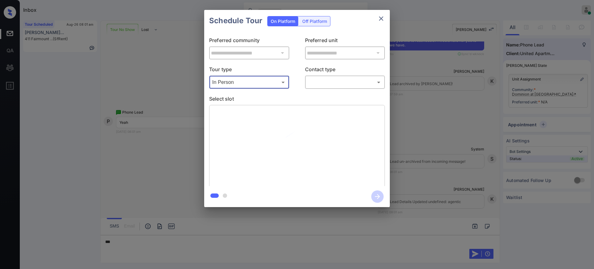
click at [328, 87] on div "​ ​" at bounding box center [345, 81] width 80 height 13
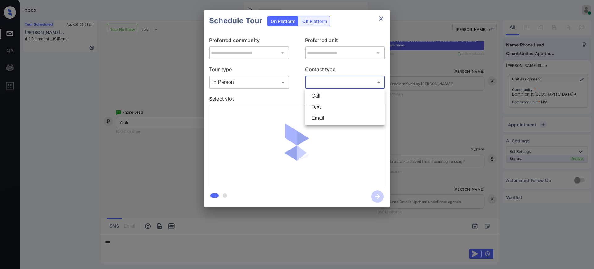
click at [321, 84] on body "Inbox [PERSON_NAME] Online Set yourself offline Set yourself on break Profile S…" at bounding box center [297, 134] width 594 height 269
click at [321, 105] on li "Text" at bounding box center [345, 106] width 76 height 11
type input "****"
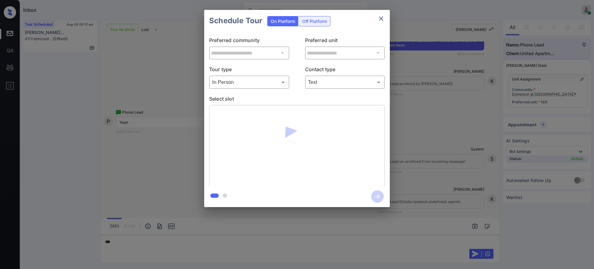
click at [292, 97] on p "Select slot" at bounding box center [297, 100] width 176 height 10
click at [124, 241] on div at bounding box center [297, 134] width 594 height 269
